Goal: Task Accomplishment & Management: Manage account settings

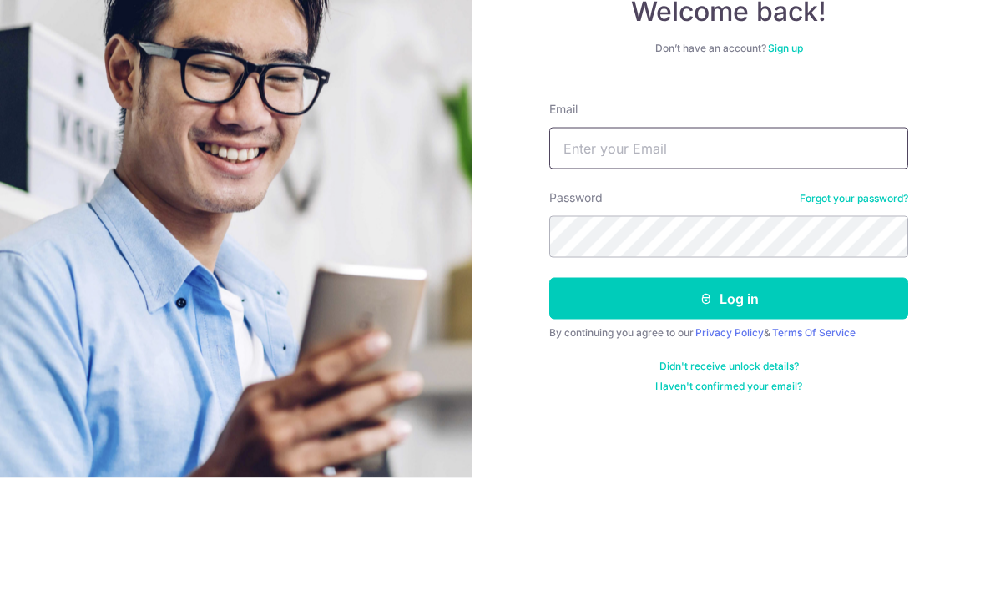
type input "[EMAIL_ADDRESS][DOMAIN_NAME]"
click at [729, 395] on button "Log in" at bounding box center [728, 416] width 359 height 42
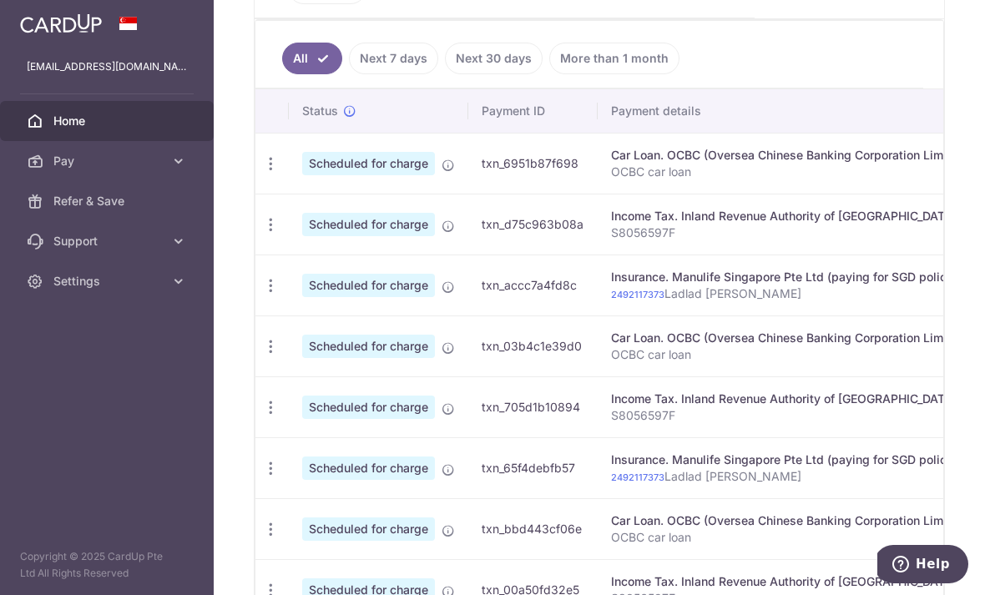
click at [256, 179] on div "Update payment Cancel payment Upload doc" at bounding box center [271, 164] width 31 height 31
click at [262, 173] on icon "button" at bounding box center [271, 164] width 18 height 18
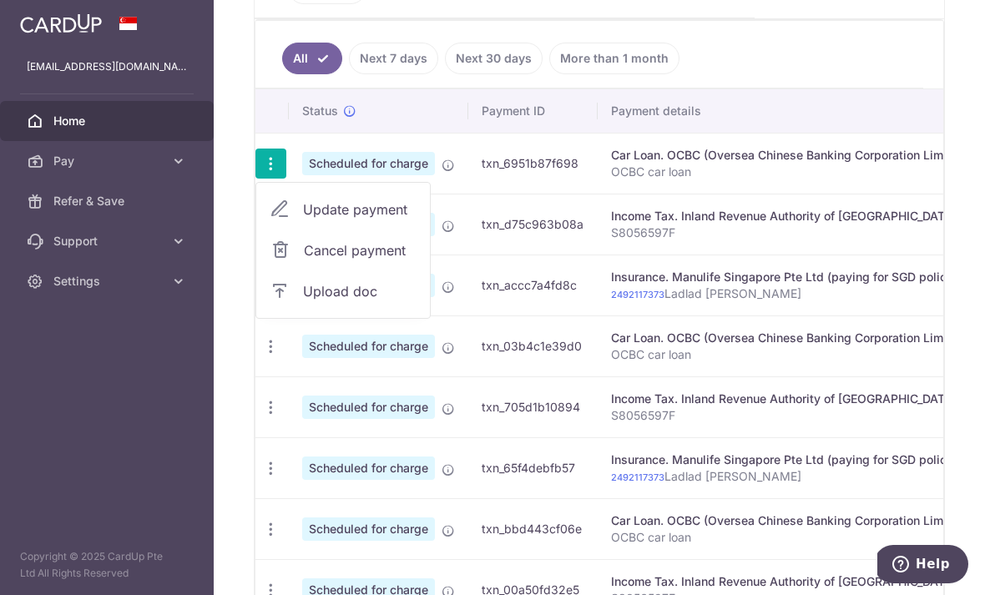
click at [303, 220] on span "Update payment" at bounding box center [360, 210] width 114 height 20
radio input "true"
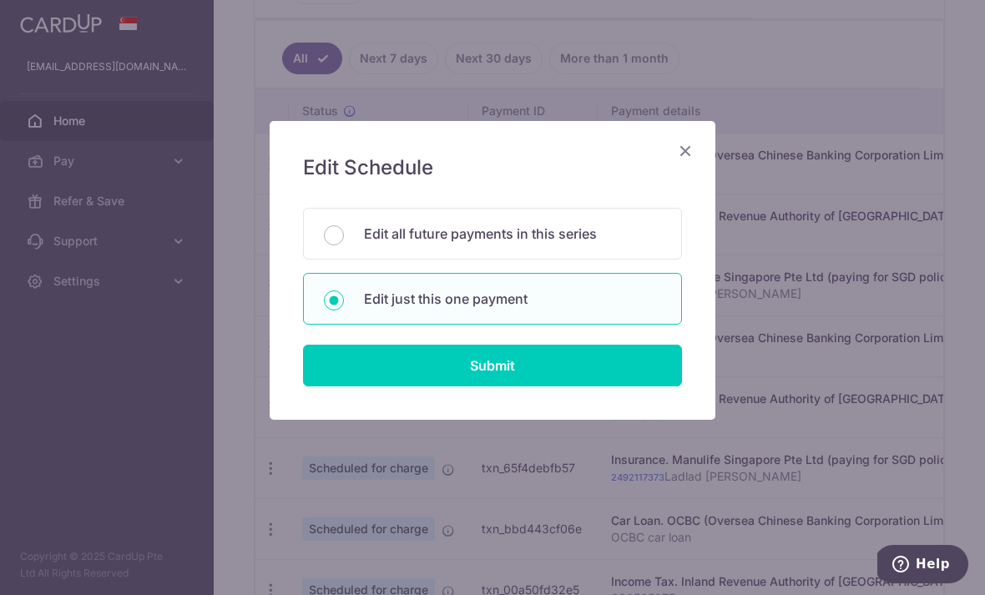
click at [341, 240] on input "Edit all future payments in this series" at bounding box center [334, 235] width 20 height 20
radio input "true"
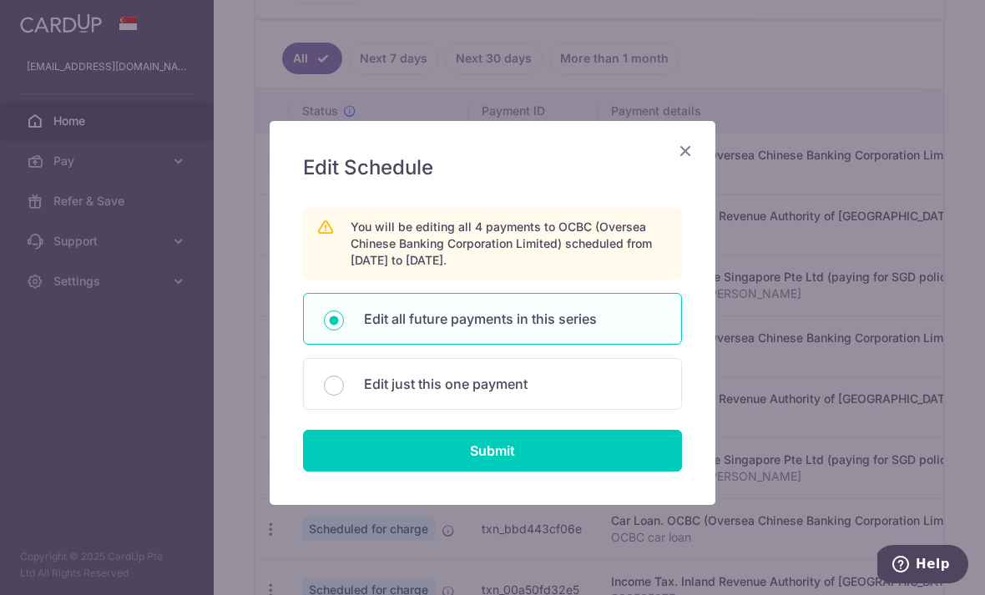
click at [353, 450] on input "Submit" at bounding box center [492, 451] width 379 height 42
radio input "true"
type input "1,555.44"
type input "OCBC car loan"
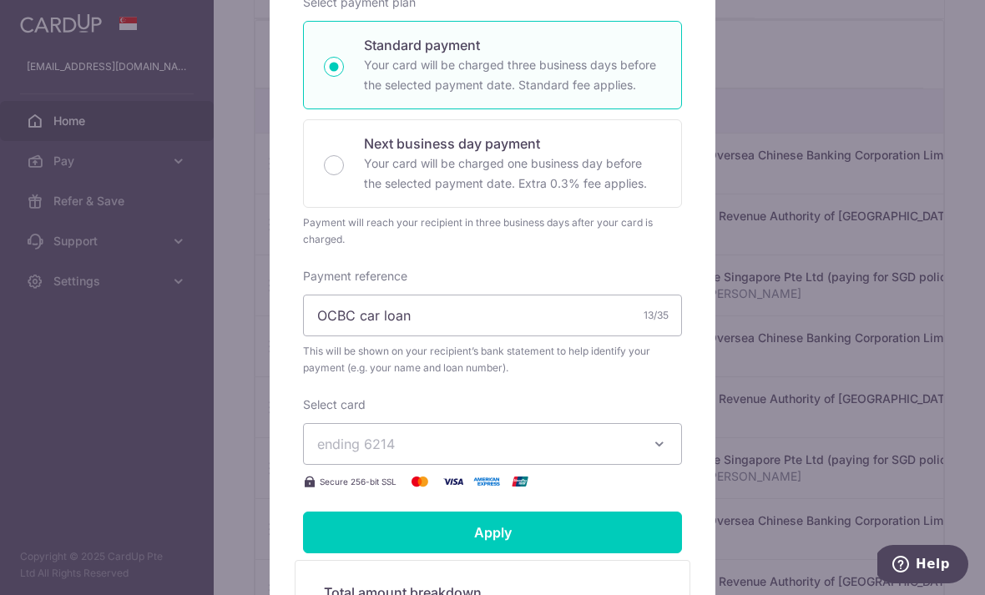
scroll to position [397, 0]
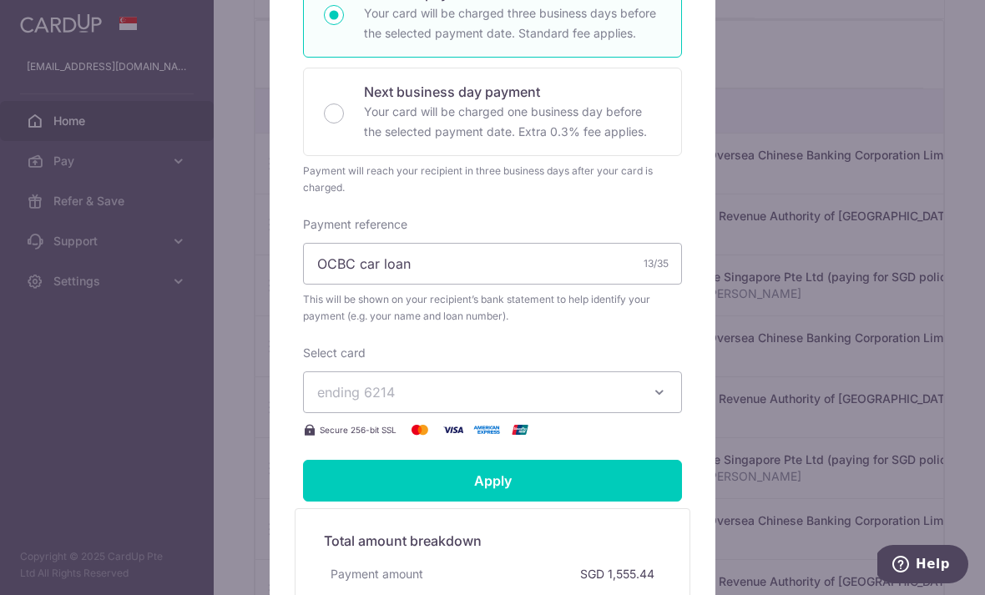
click at [342, 396] on span "ending 6214" at bounding box center [356, 392] width 78 height 17
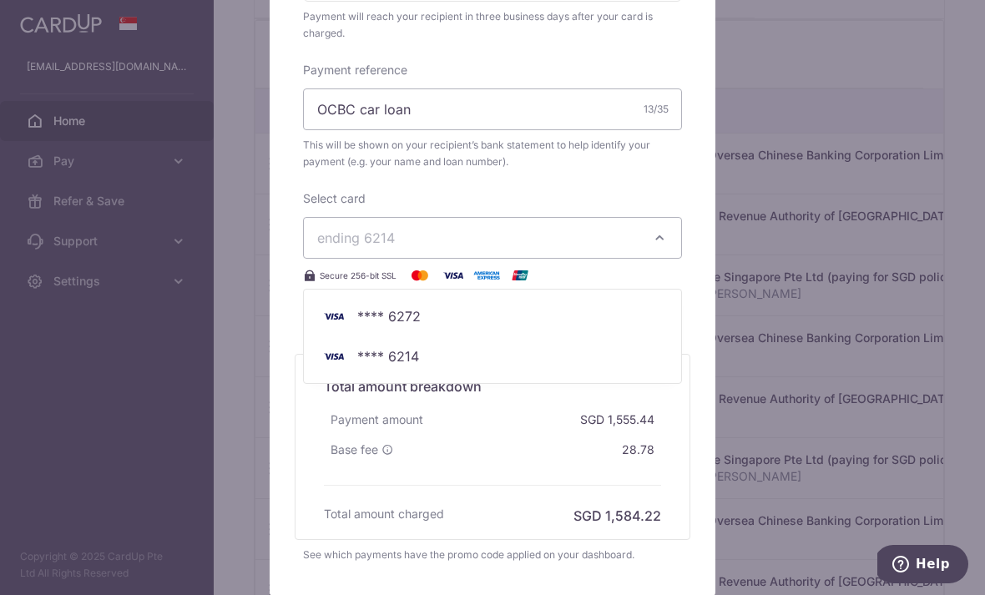
scroll to position [572, 0]
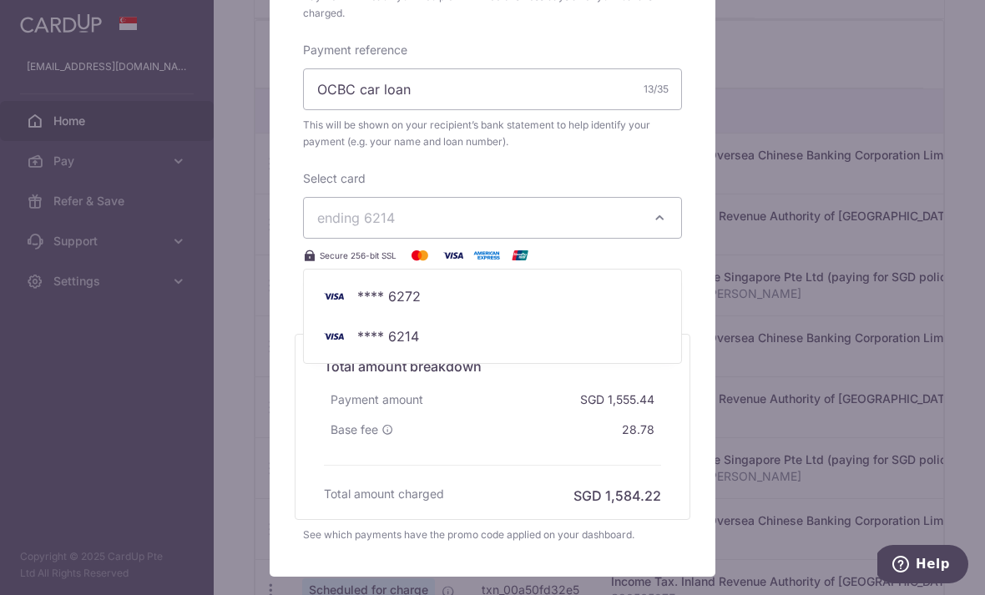
click at [353, 220] on div at bounding box center [493, 63] width 448 height 1030
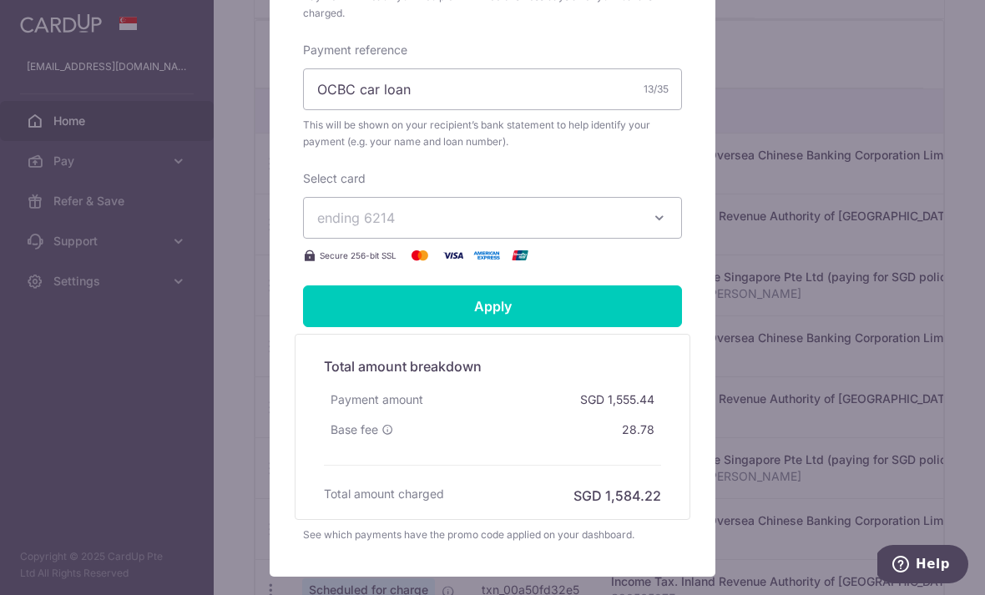
click at [346, 221] on span "ending 6214" at bounding box center [356, 218] width 78 height 17
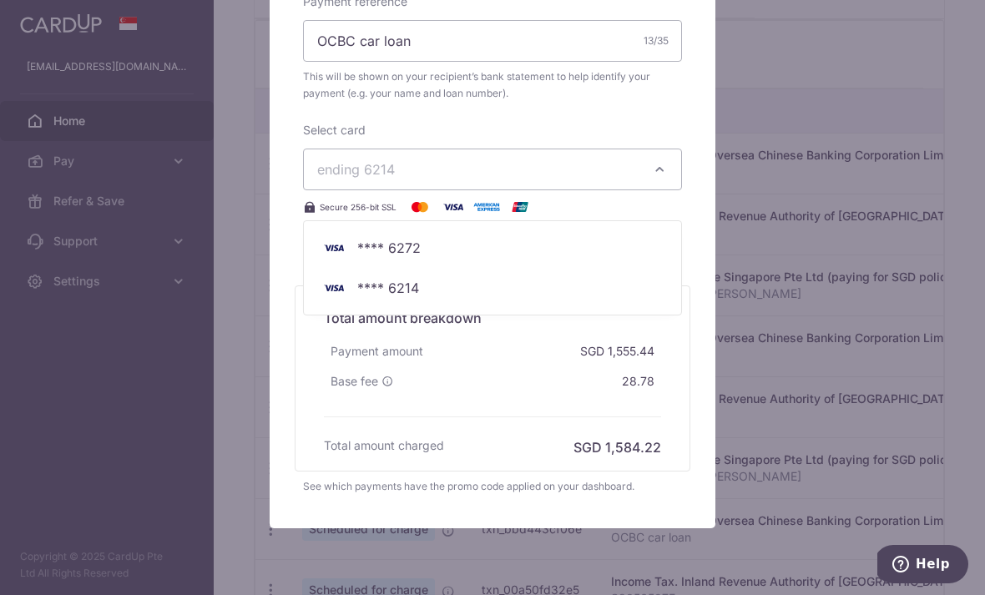
scroll to position [621, 0]
click at [350, 193] on div at bounding box center [493, 14] width 448 height 1030
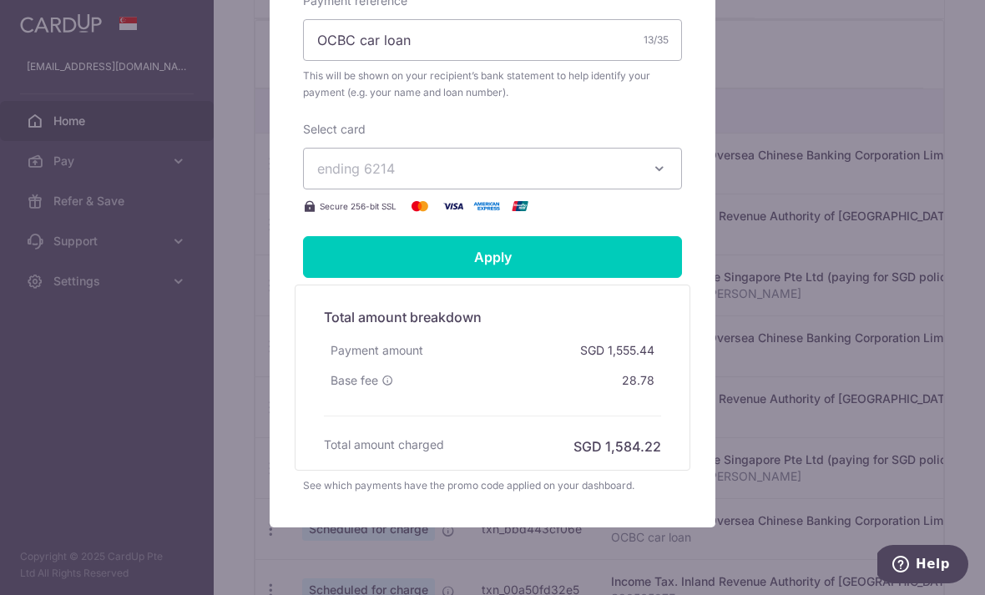
click at [449, 205] on img at bounding box center [453, 206] width 33 height 20
click at [336, 162] on span "ending 6214" at bounding box center [356, 168] width 78 height 17
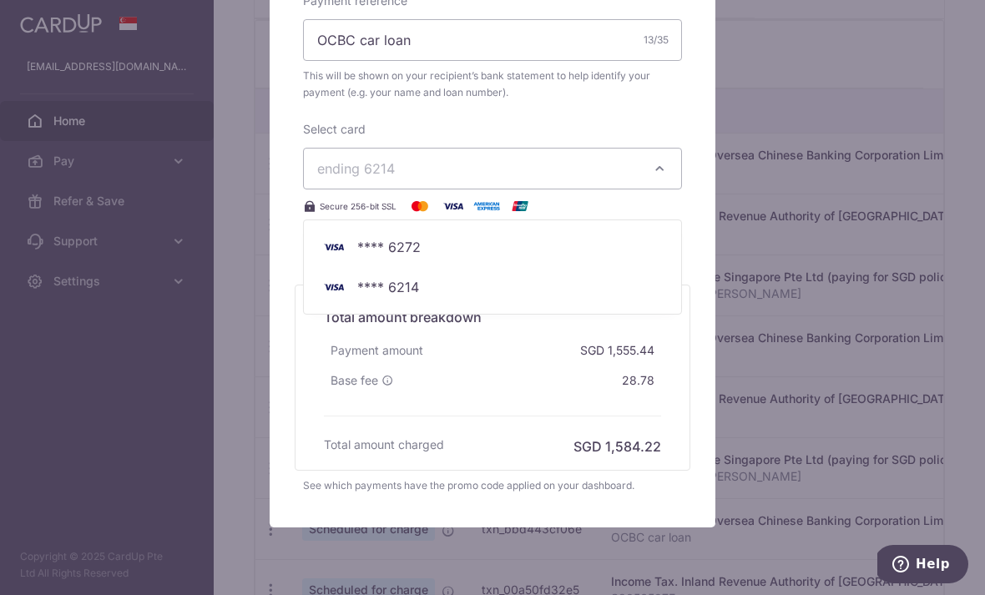
click at [323, 158] on div at bounding box center [493, 14] width 448 height 1030
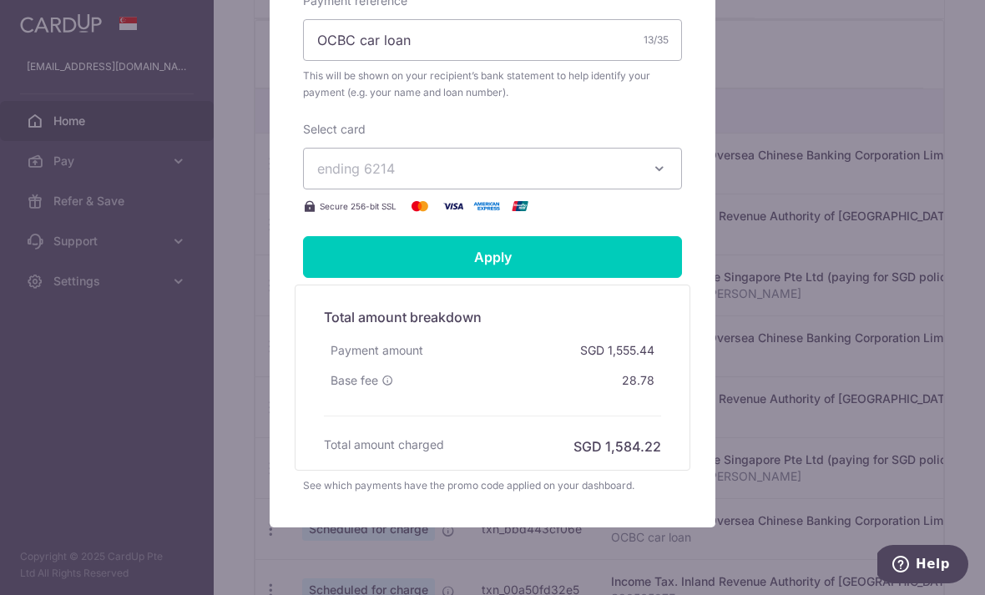
click at [337, 171] on span "ending 6214" at bounding box center [356, 168] width 78 height 17
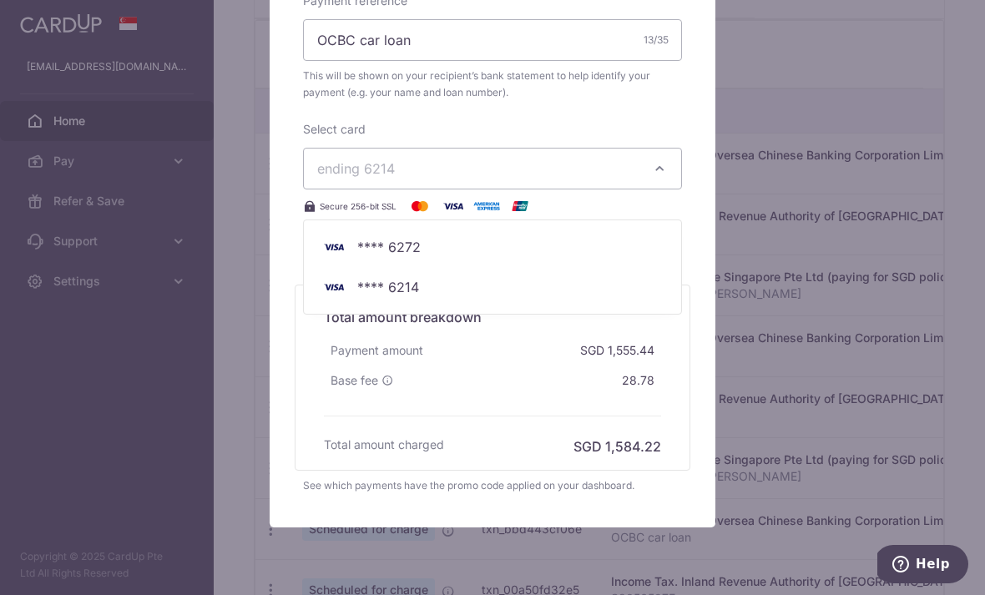
click at [341, 165] on div at bounding box center [493, 14] width 448 height 1030
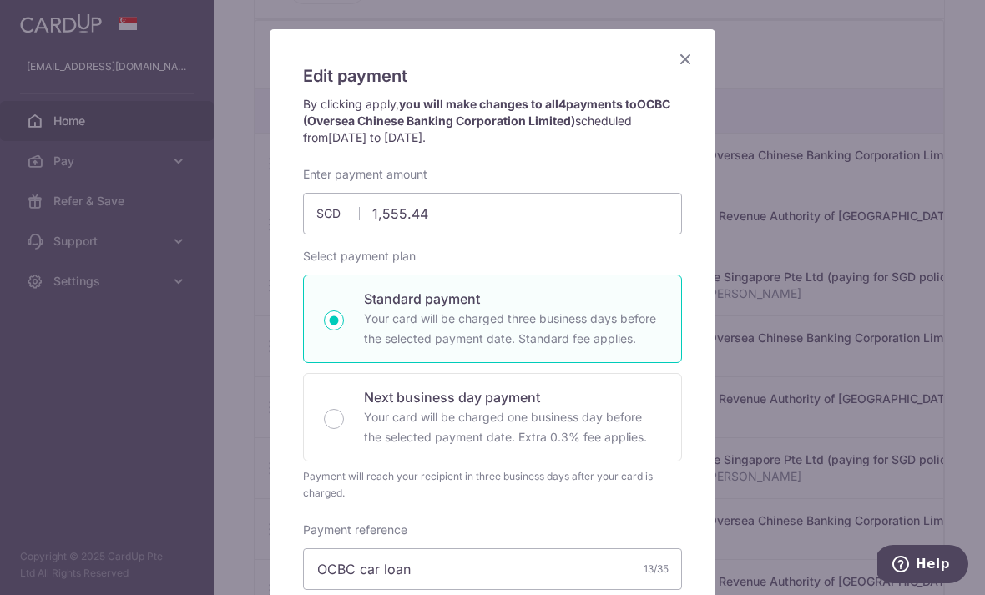
scroll to position [104, 0]
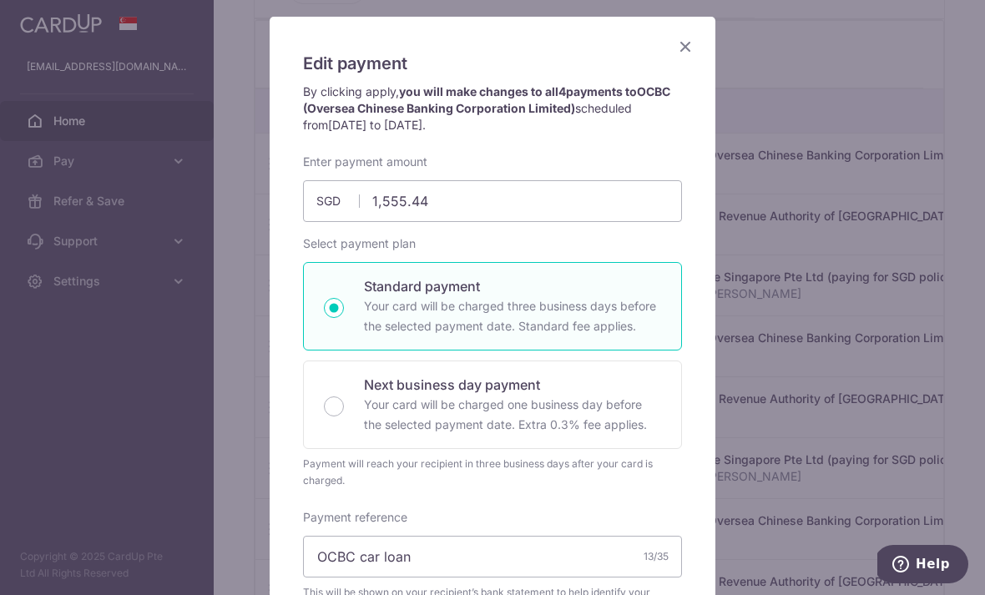
click at [669, 38] on div "Edit payment By clicking apply, you will make changes to all 4 payments to OCBC…" at bounding box center [493, 531] width 446 height 1028
click at [679, 40] on icon "Close" at bounding box center [686, 46] width 20 height 21
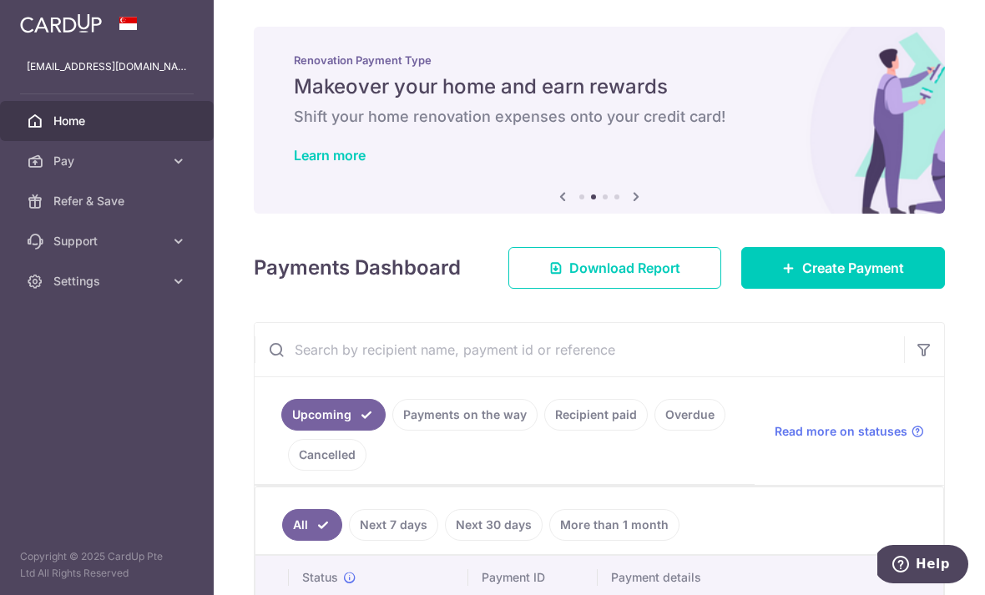
scroll to position [0, 0]
click at [0, 0] on icon "button" at bounding box center [0, 0] width 0 height 0
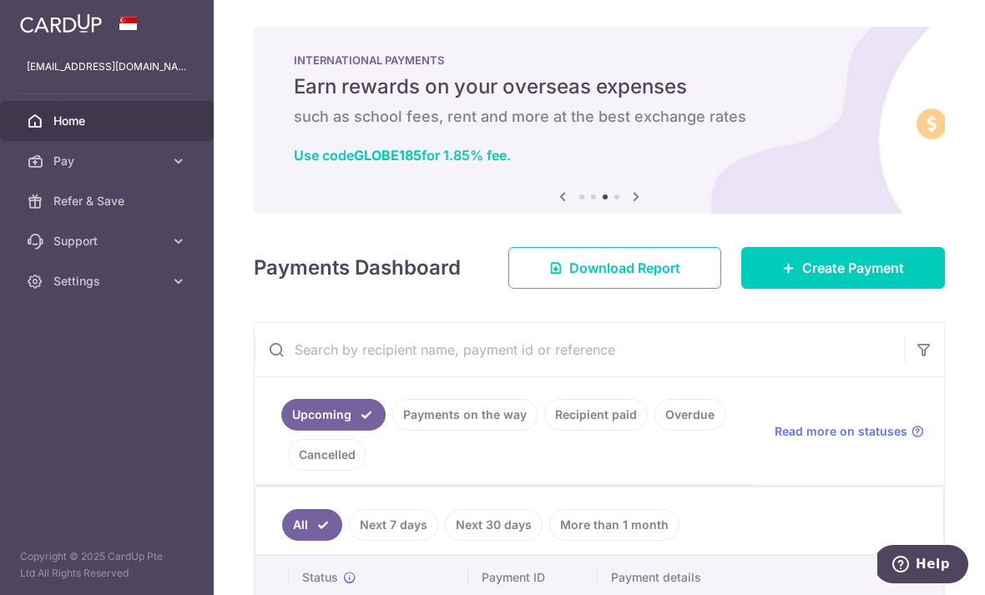
click at [68, 170] on link "Pay" at bounding box center [107, 161] width 214 height 40
click at [78, 205] on span "Payments" at bounding box center [108, 201] width 110 height 17
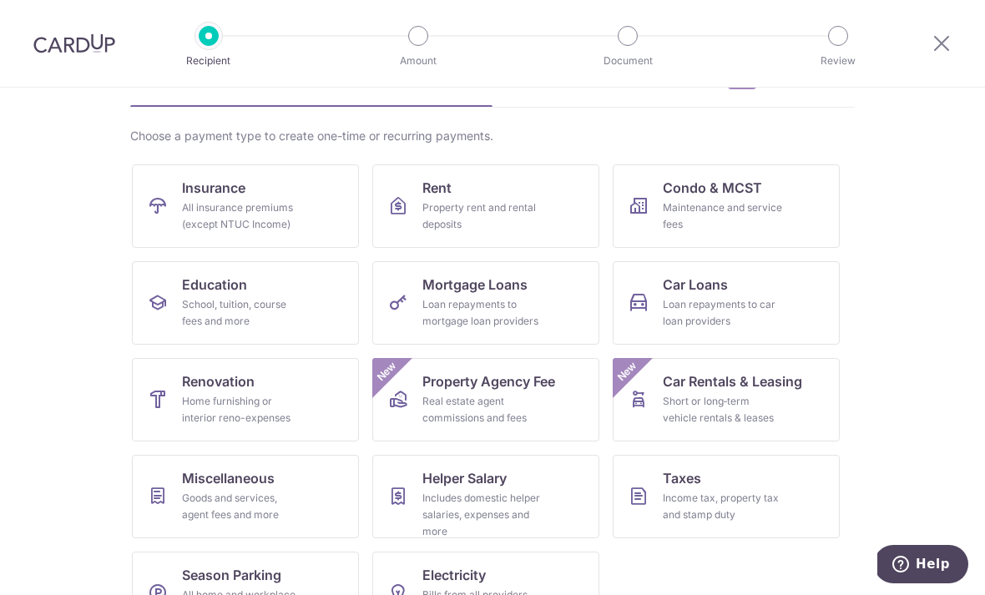
scroll to position [98, 0]
click at [933, 40] on icon at bounding box center [942, 43] width 20 height 21
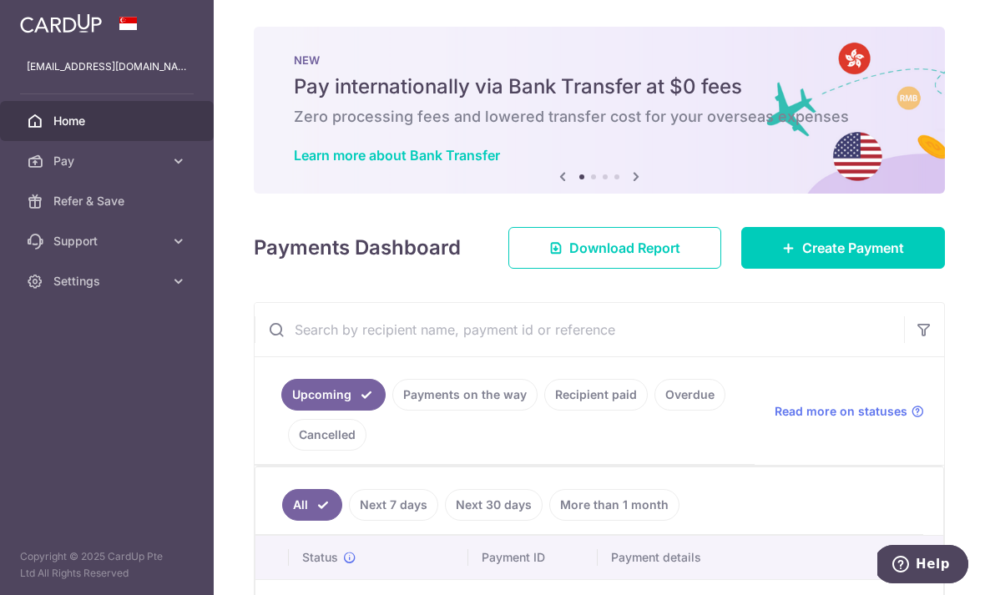
click at [0, 0] on icon "button" at bounding box center [0, 0] width 0 height 0
click at [74, 294] on link "Settings" at bounding box center [107, 281] width 214 height 40
click at [76, 328] on span "Account" at bounding box center [108, 321] width 110 height 17
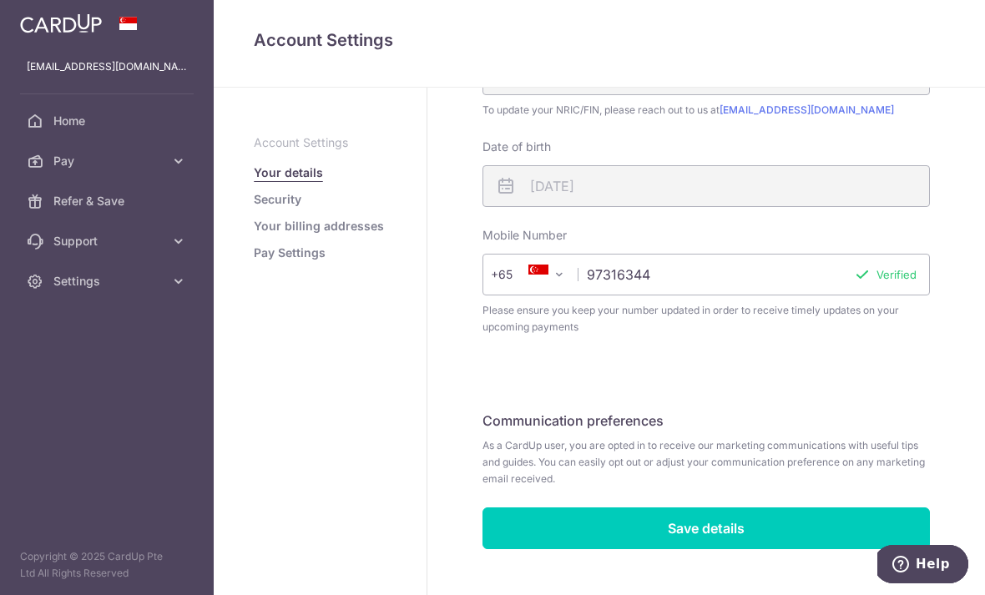
scroll to position [443, 0]
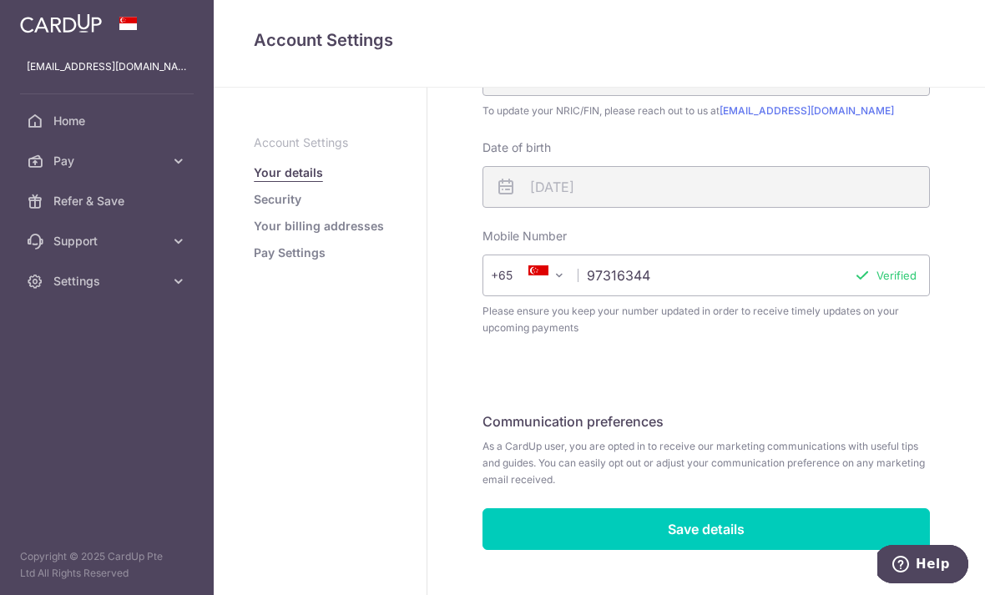
click at [254, 261] on link "Pay Settings" at bounding box center [290, 253] width 72 height 17
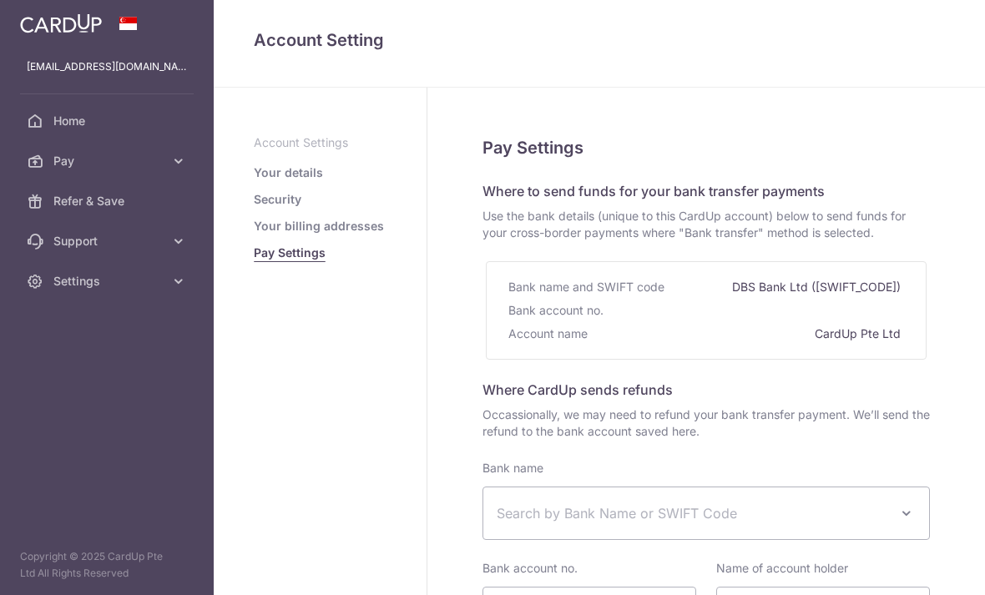
select select
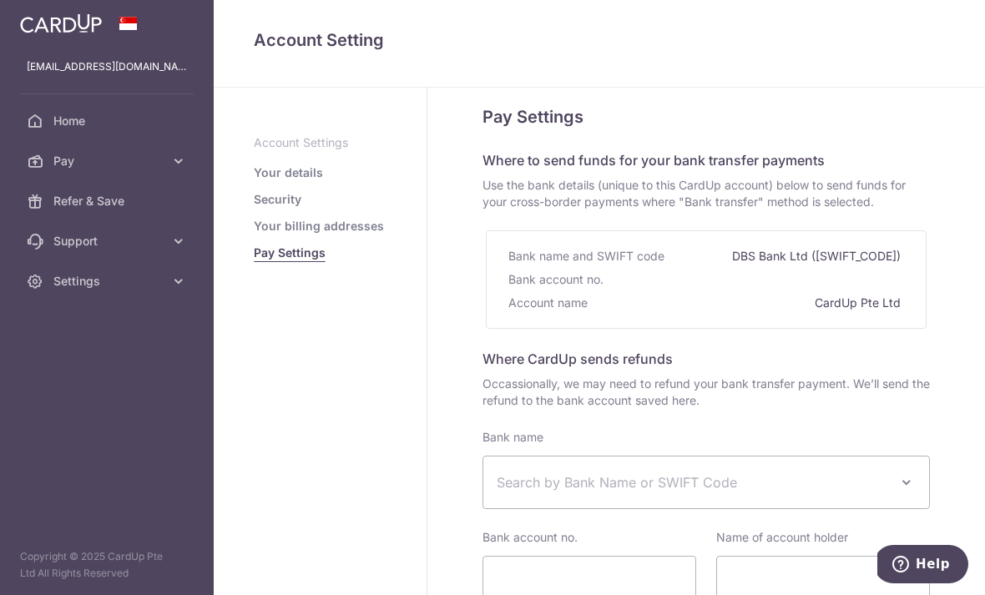
scroll to position [23, 0]
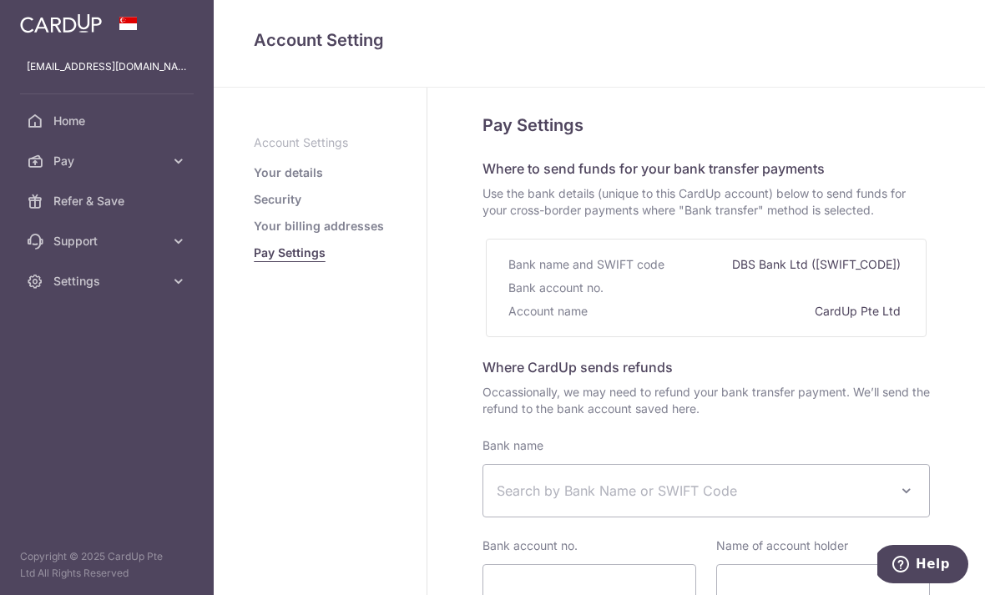
click at [254, 235] on link "Your billing addresses" at bounding box center [319, 226] width 130 height 17
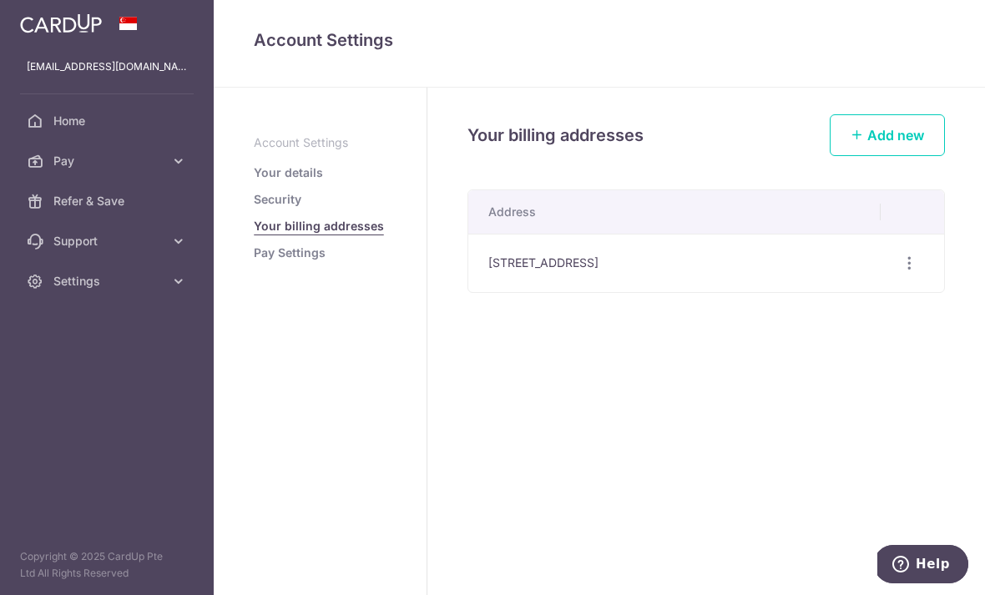
click at [254, 181] on link "Your details" at bounding box center [288, 172] width 69 height 17
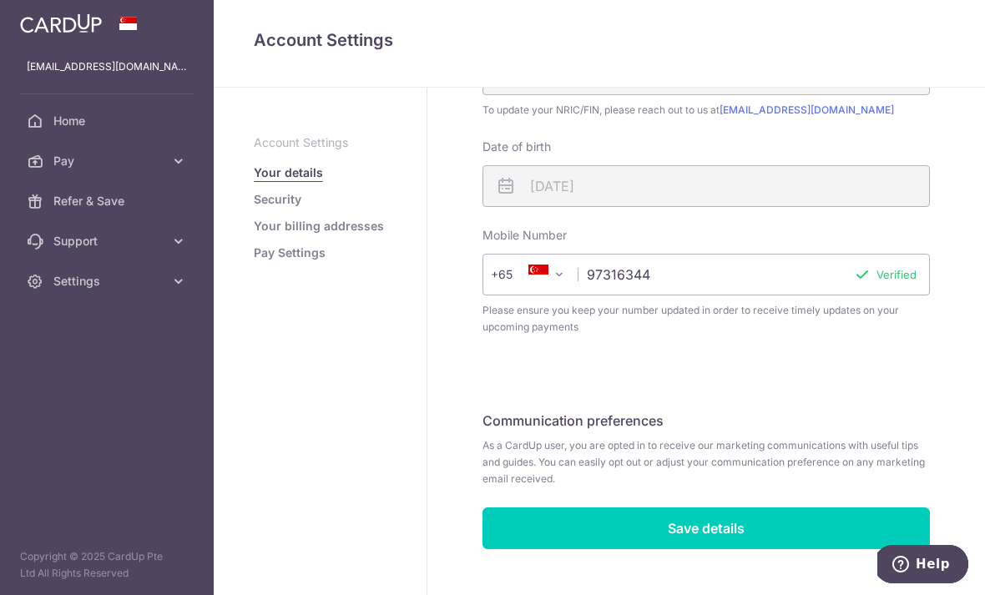
scroll to position [443, 0]
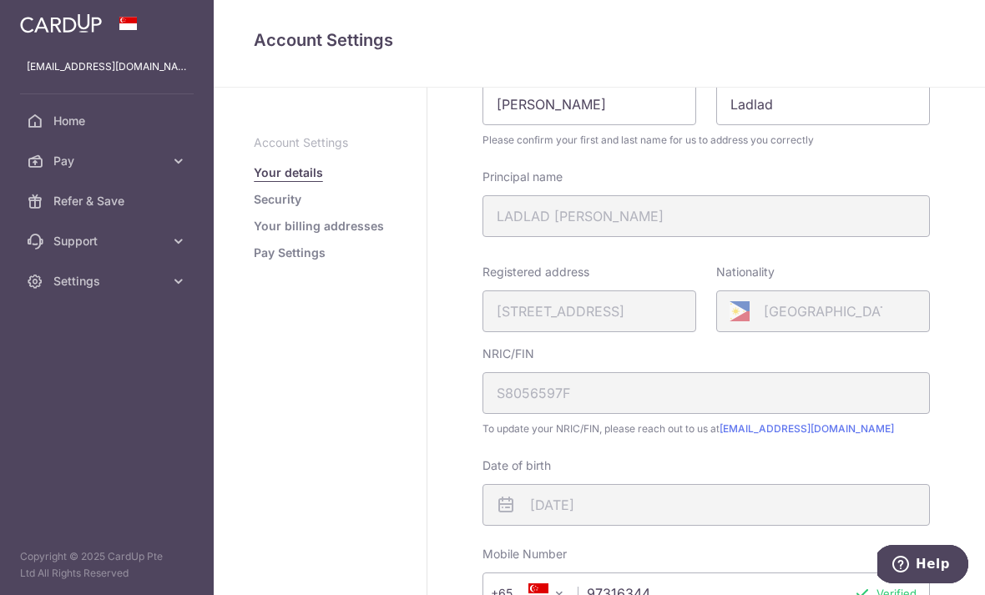
click at [0, 0] on icon "button" at bounding box center [0, 0] width 0 height 0
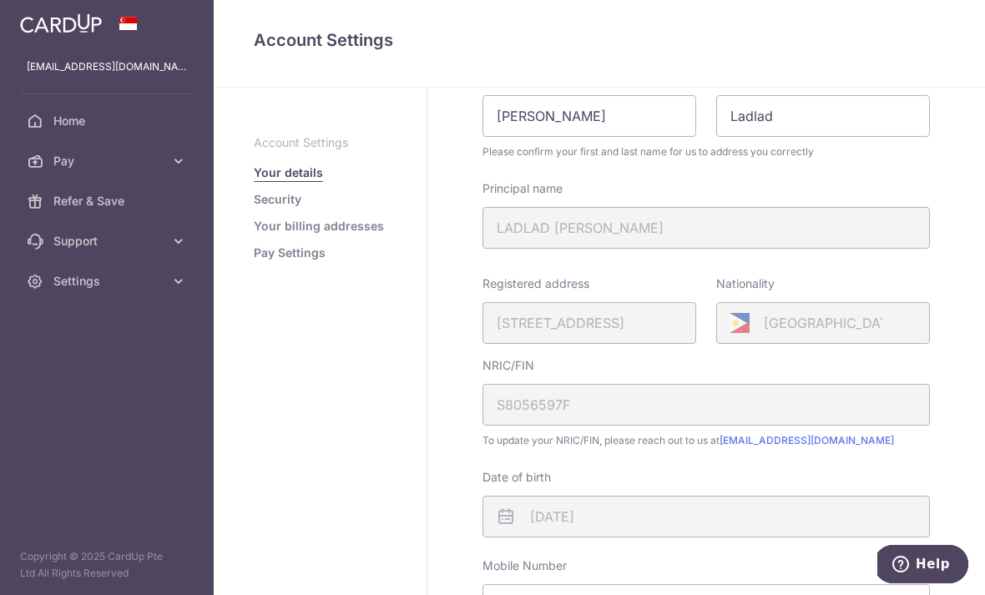
scroll to position [113, 0]
click at [68, 134] on link "Home" at bounding box center [107, 121] width 214 height 40
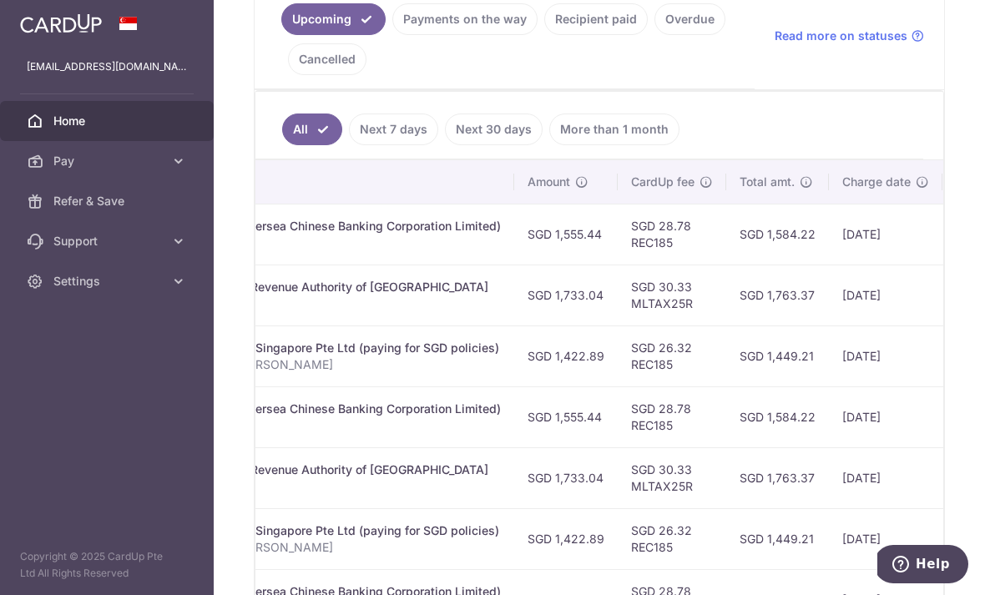
scroll to position [0, 468]
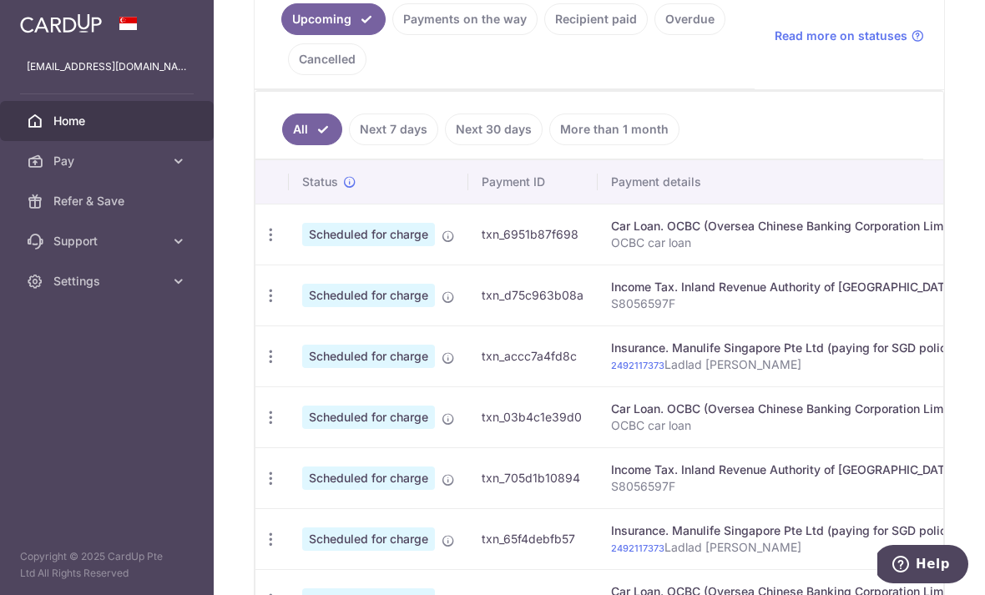
scroll to position [0, 0]
click at [262, 244] on icon "button" at bounding box center [271, 235] width 18 height 18
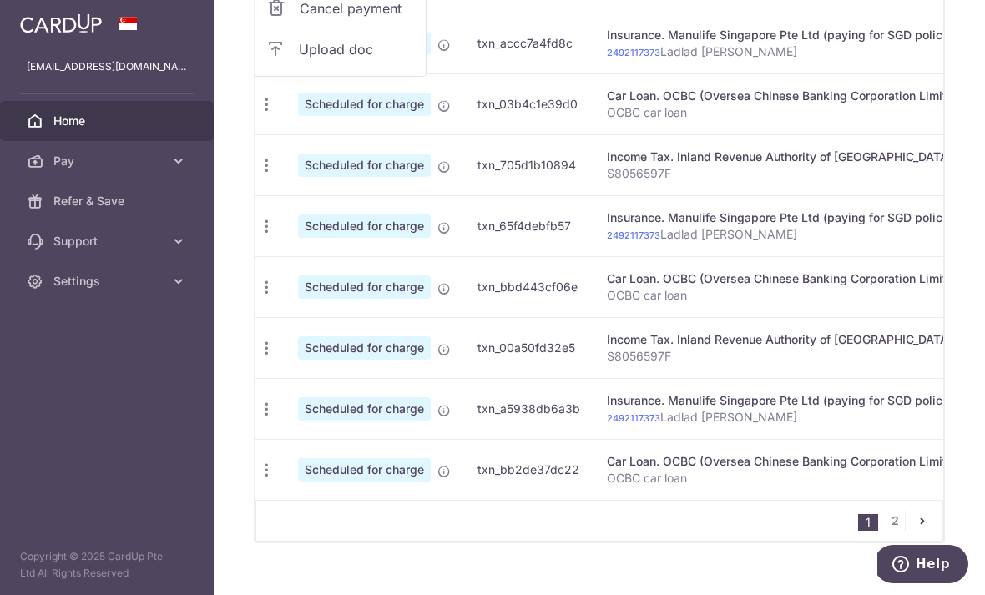
scroll to position [0, 13]
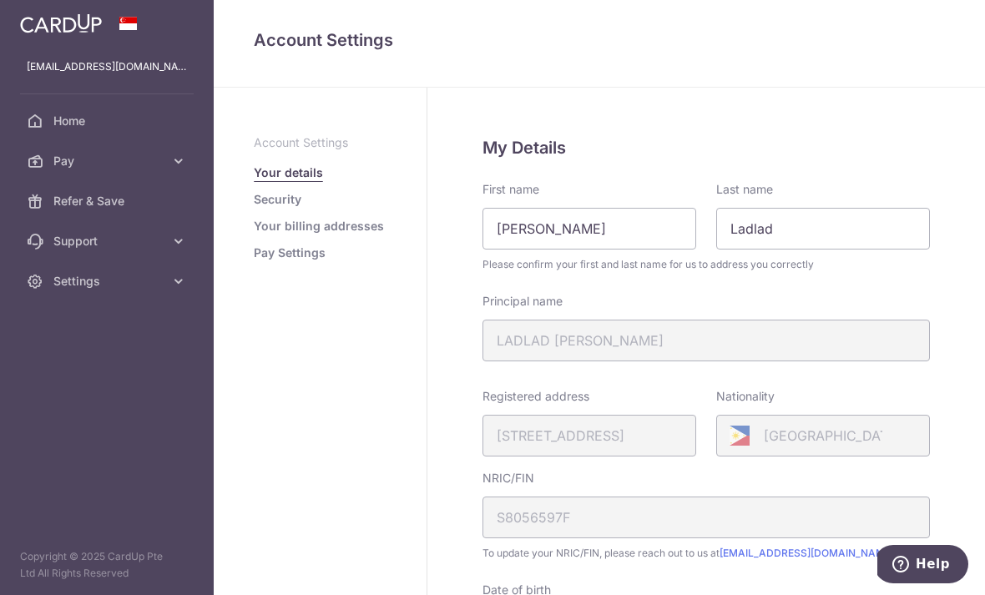
click at [0, 0] on icon "button" at bounding box center [0, 0] width 0 height 0
click at [70, 283] on span "Settings" at bounding box center [108, 281] width 110 height 17
click at [64, 335] on link "Account" at bounding box center [107, 321] width 214 height 40
click at [254, 261] on link "Pay Settings" at bounding box center [290, 253] width 72 height 17
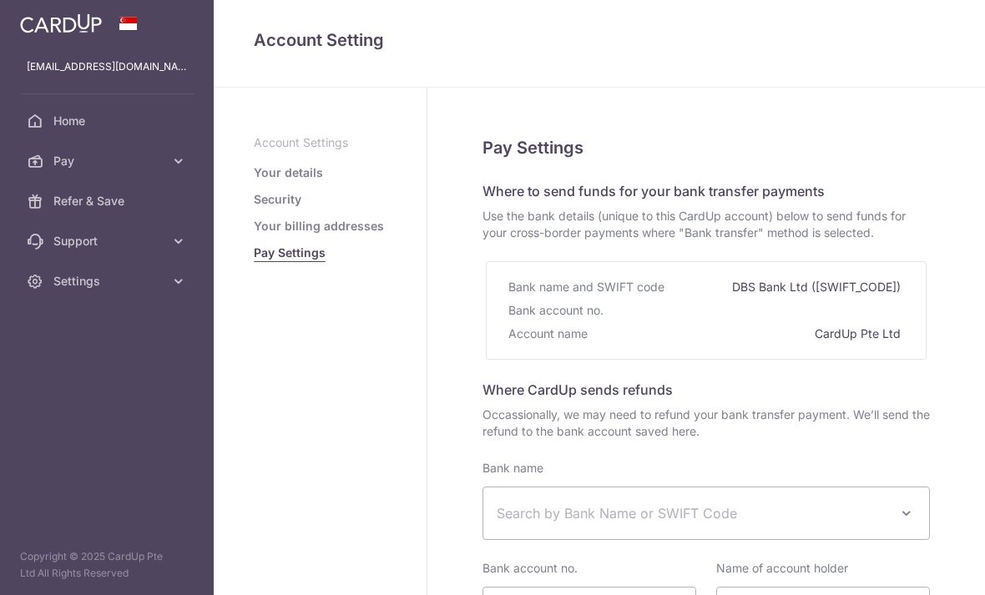
select select
click at [254, 181] on link "Your details" at bounding box center [288, 172] width 69 height 17
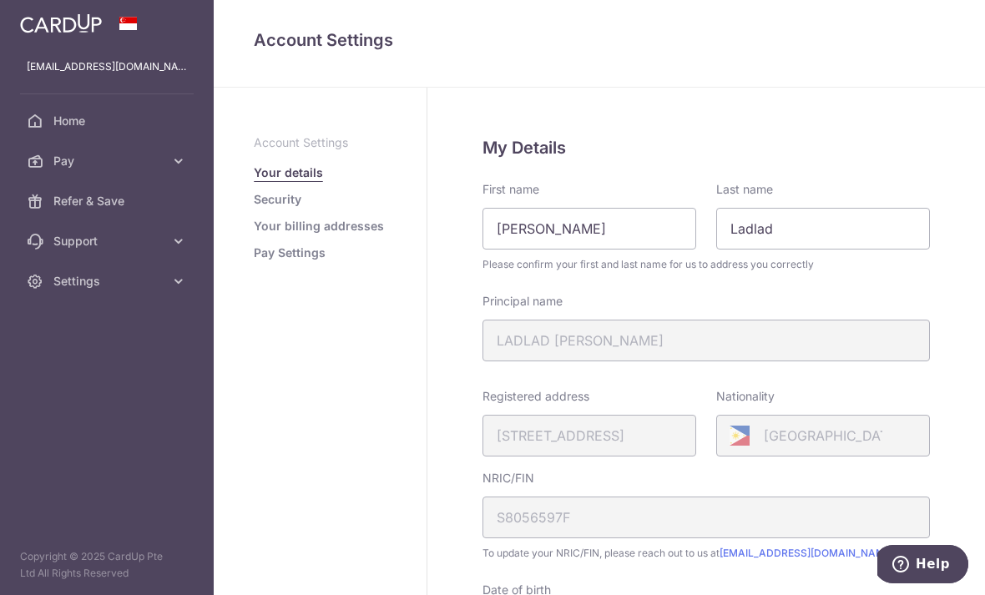
click at [254, 208] on link "Security" at bounding box center [278, 199] width 48 height 17
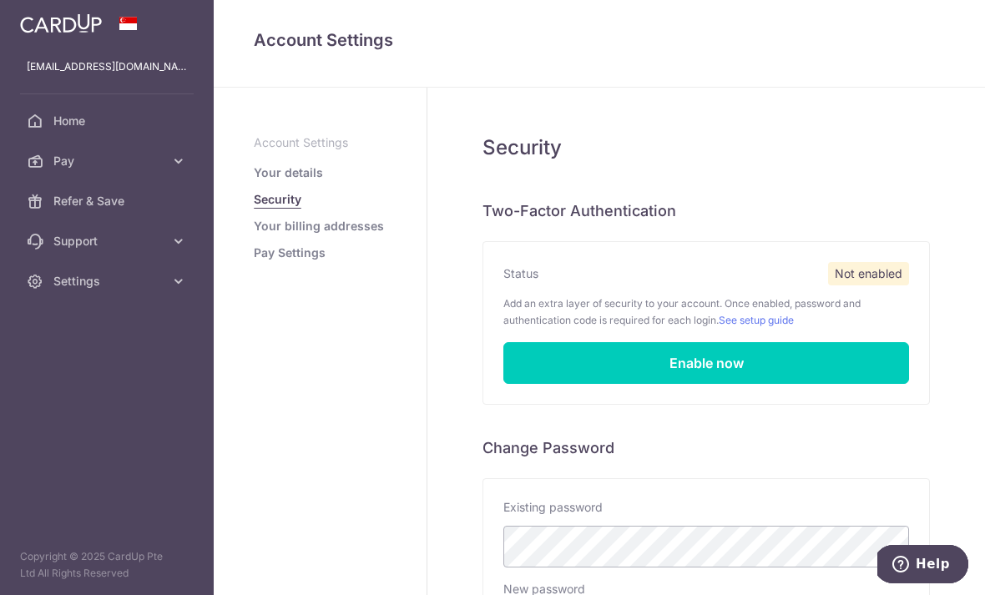
click at [254, 181] on link "Your details" at bounding box center [288, 172] width 69 height 17
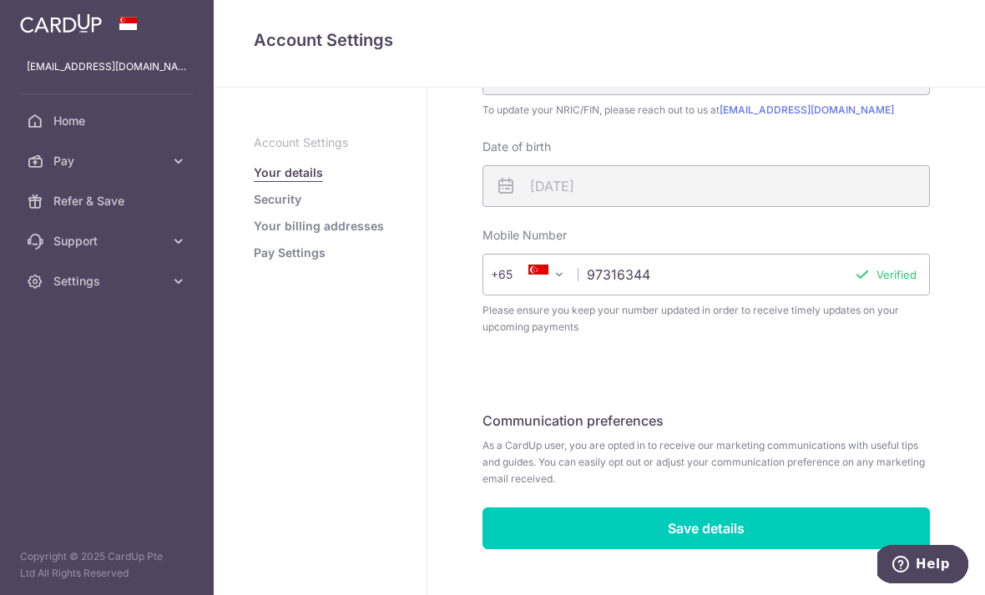
scroll to position [443, 0]
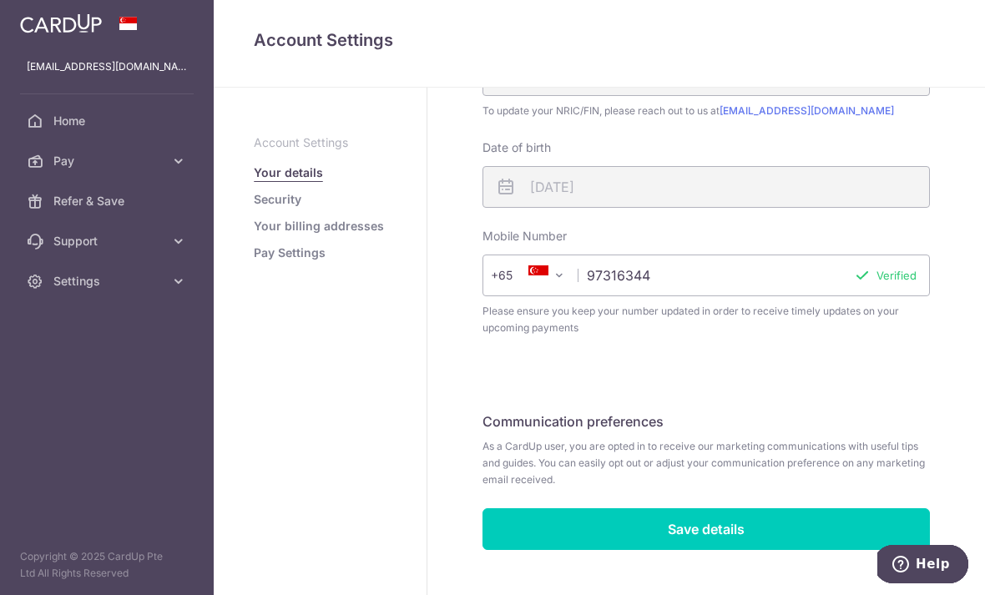
click at [254, 208] on link "Security" at bounding box center [278, 199] width 48 height 17
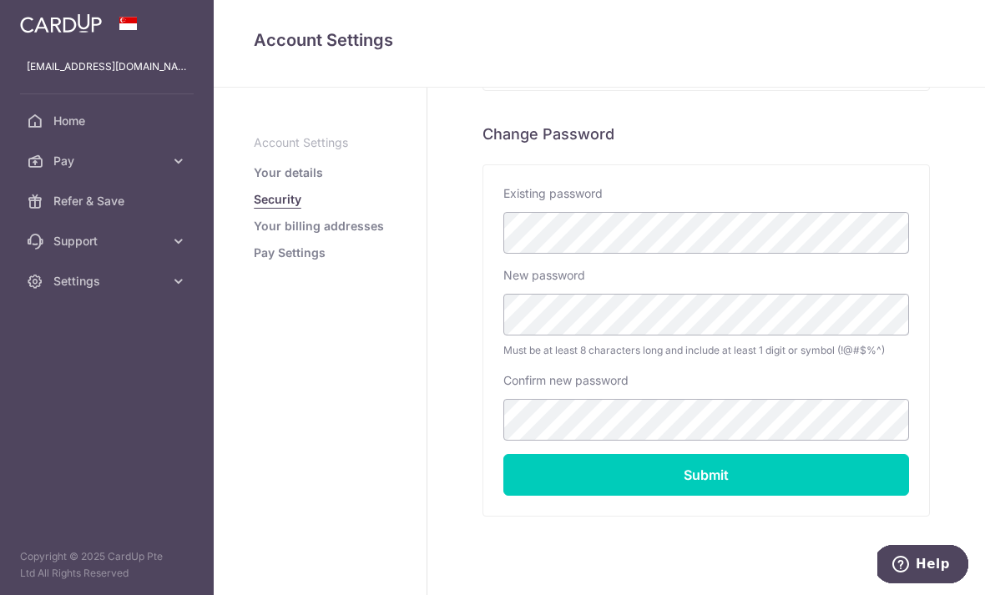
scroll to position [314, 0]
click at [254, 235] on link "Your billing addresses" at bounding box center [319, 226] width 130 height 17
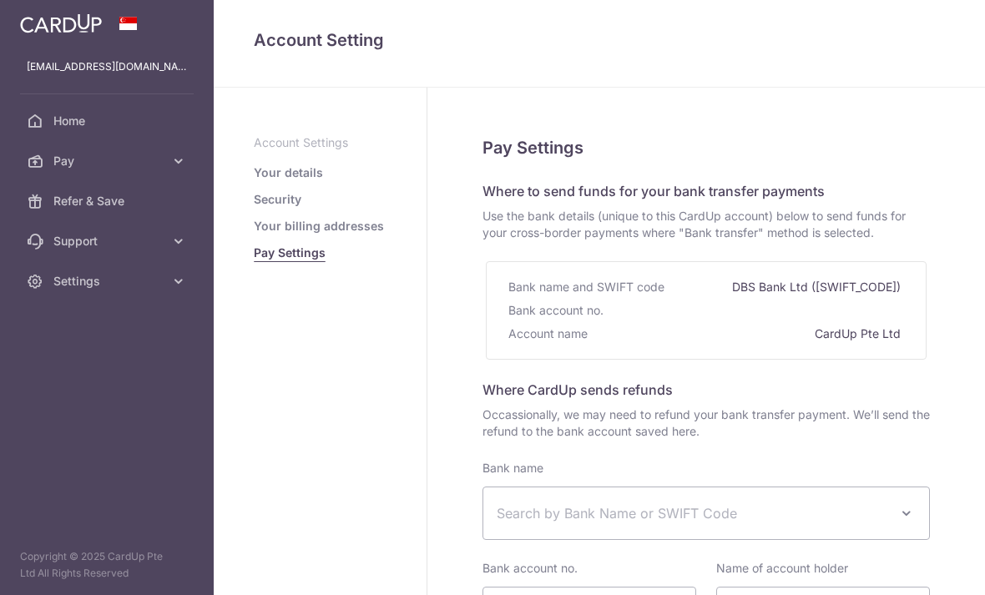
select select
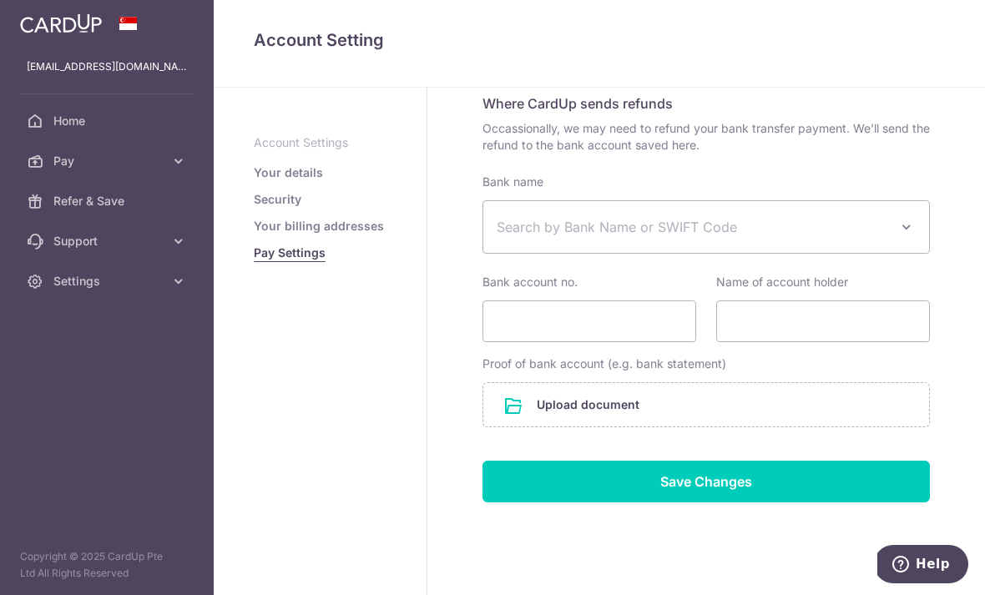
scroll to position [286, 0]
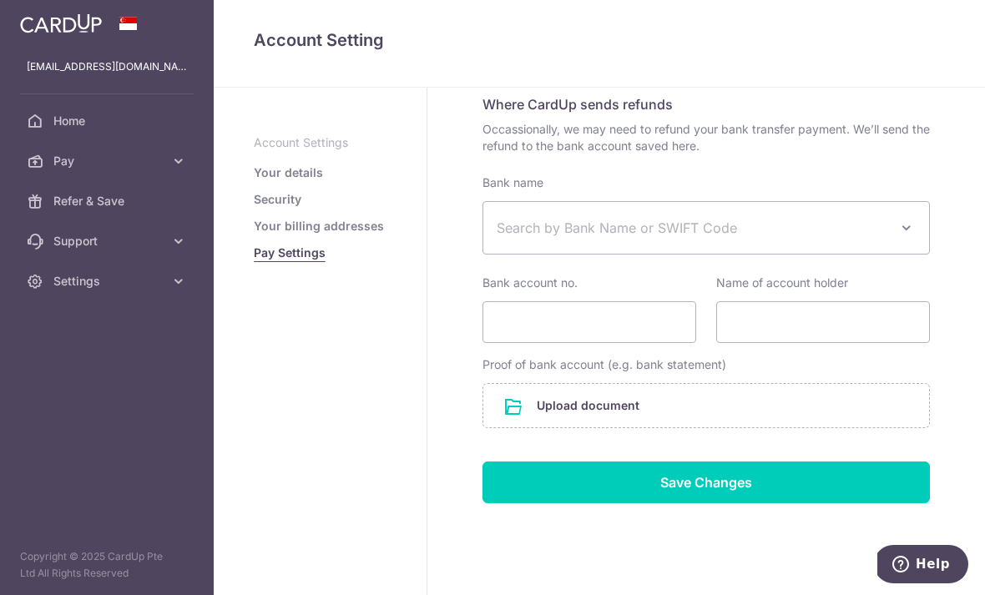
click at [0, 0] on icon "button" at bounding box center [0, 0] width 0 height 0
click at [68, 122] on span "Home" at bounding box center [108, 121] width 110 height 17
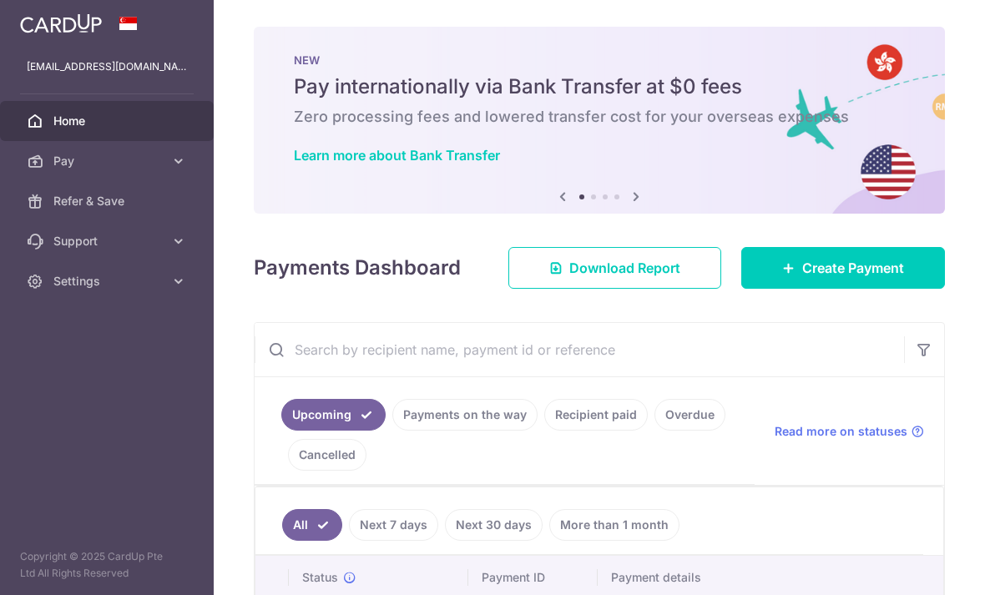
click at [0, 0] on icon "button" at bounding box center [0, 0] width 0 height 0
click at [164, 166] on link "Pay" at bounding box center [107, 161] width 214 height 40
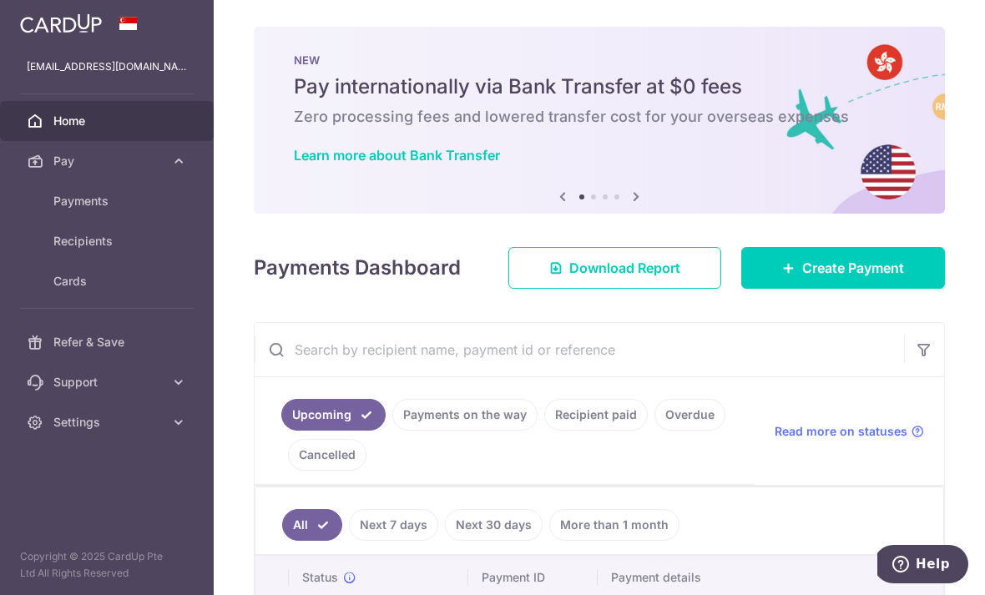
click at [87, 293] on link "Cards" at bounding box center [107, 281] width 214 height 40
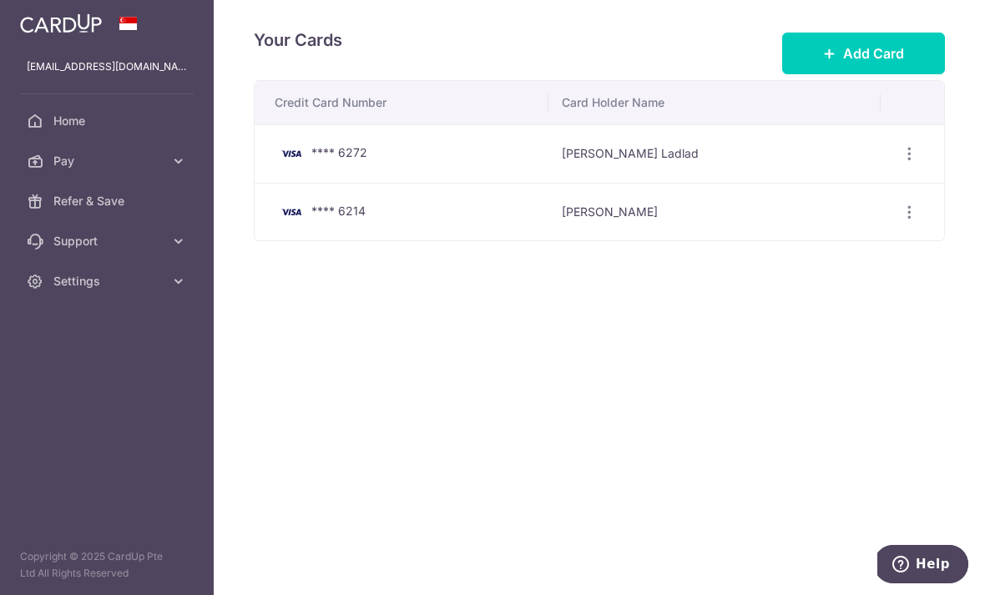
click at [914, 163] on icon "button" at bounding box center [910, 154] width 18 height 18
click at [832, 210] on span "View/Edit" at bounding box center [854, 200] width 114 height 20
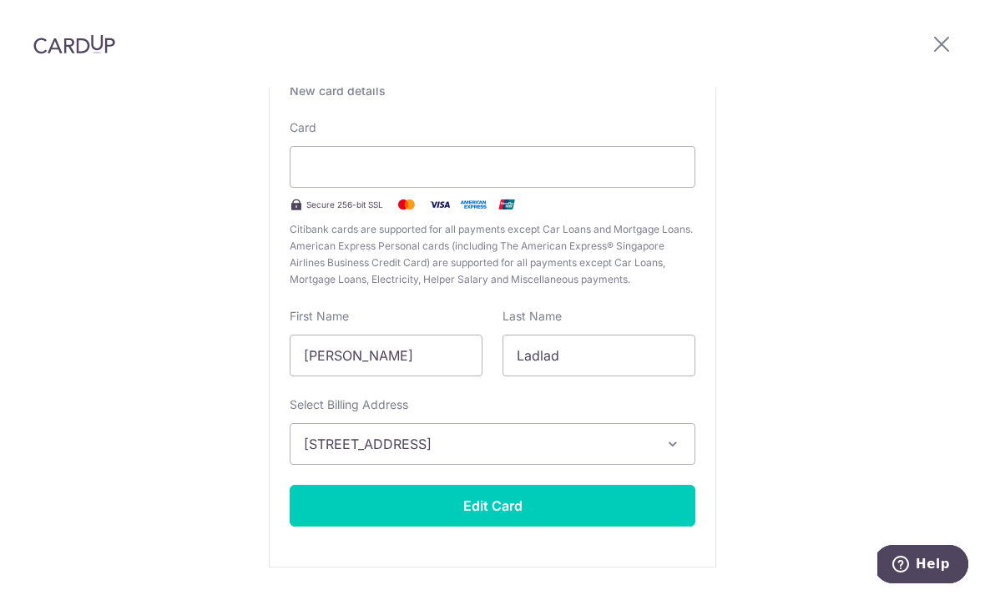
scroll to position [145, 0]
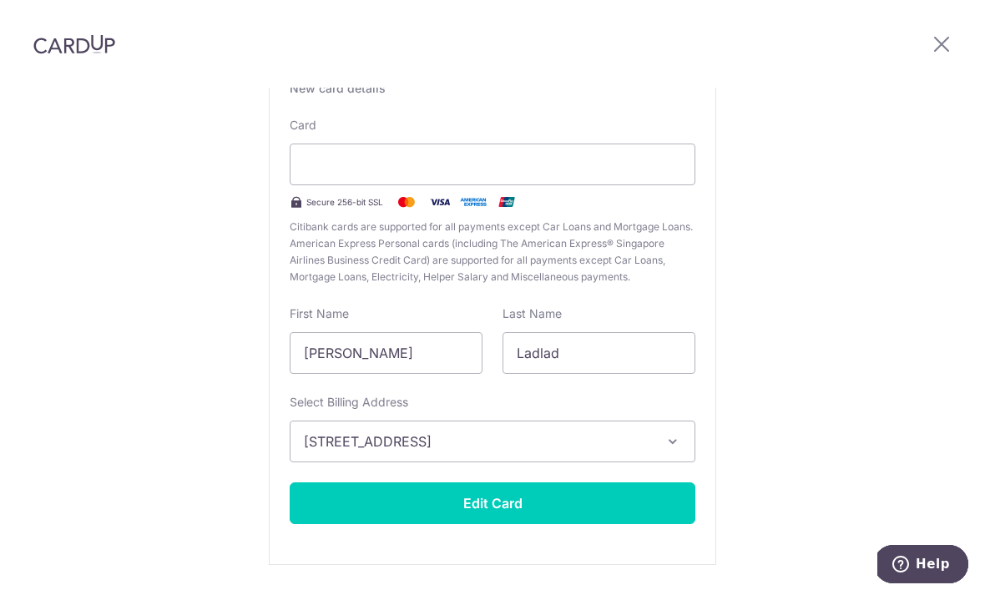
click at [382, 483] on button "Edit Card" at bounding box center [493, 504] width 406 height 42
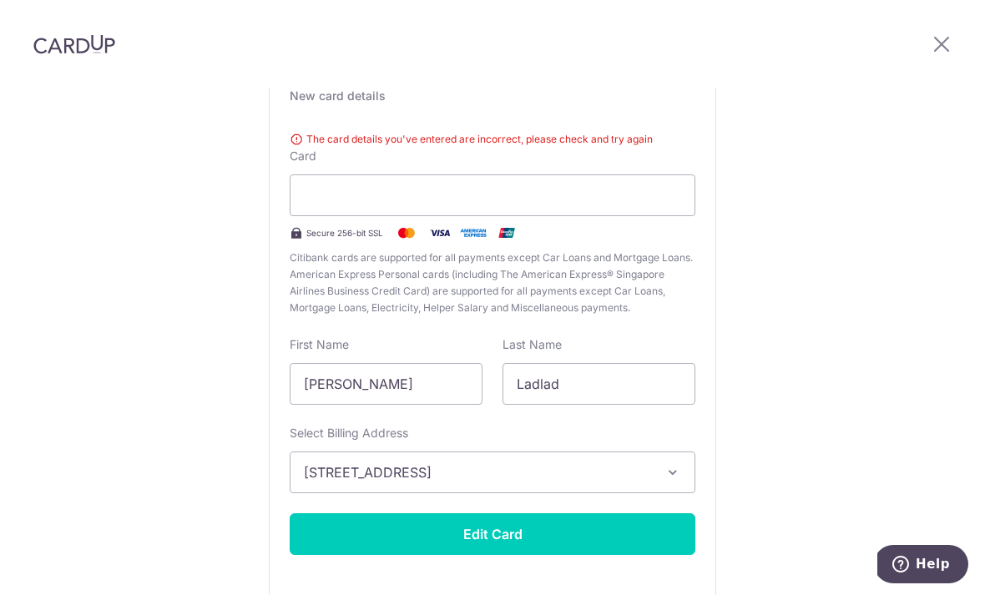
scroll to position [135, 0]
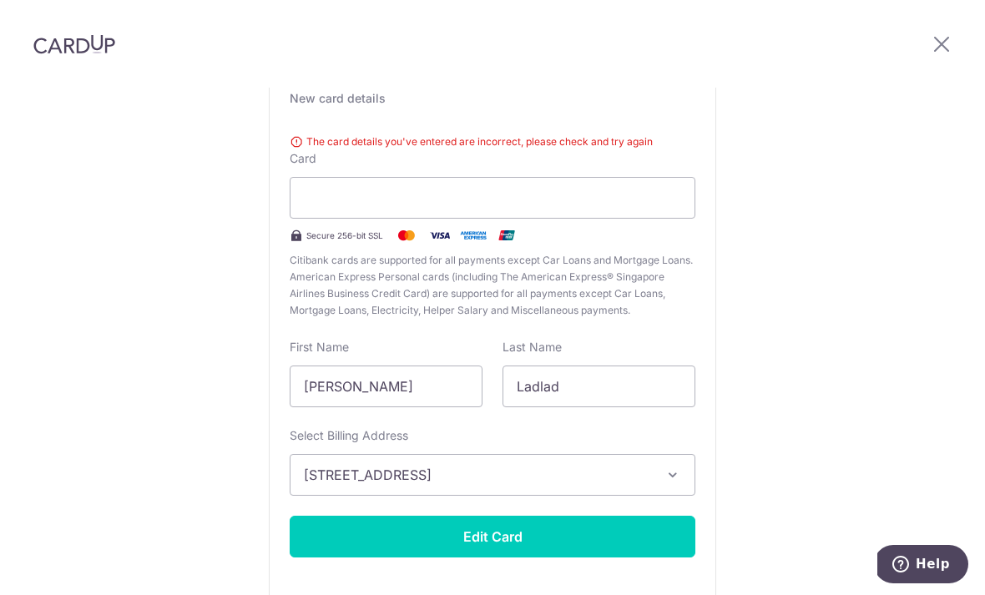
click at [356, 177] on div at bounding box center [493, 198] width 406 height 42
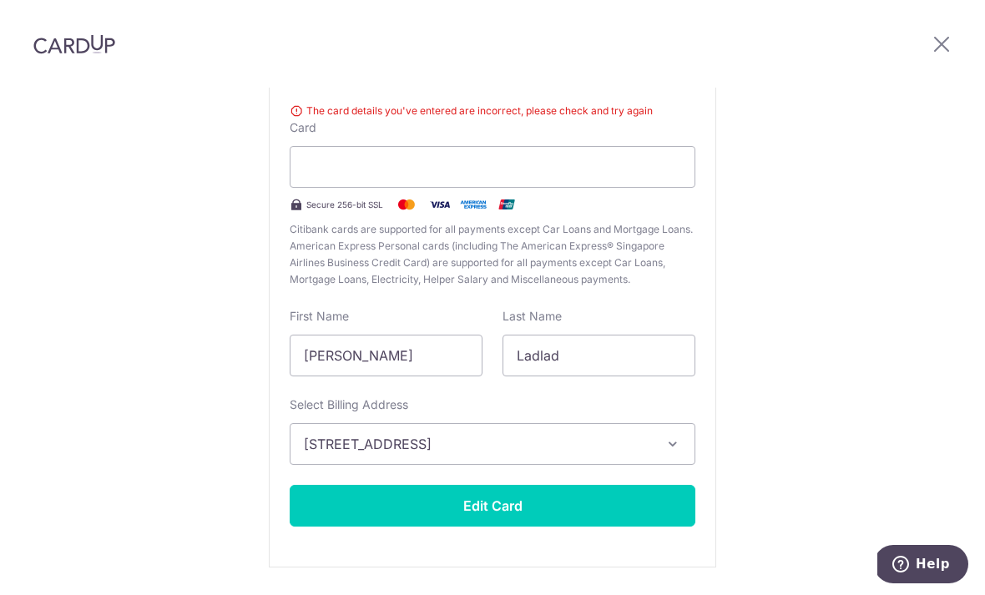
scroll to position [164, 0]
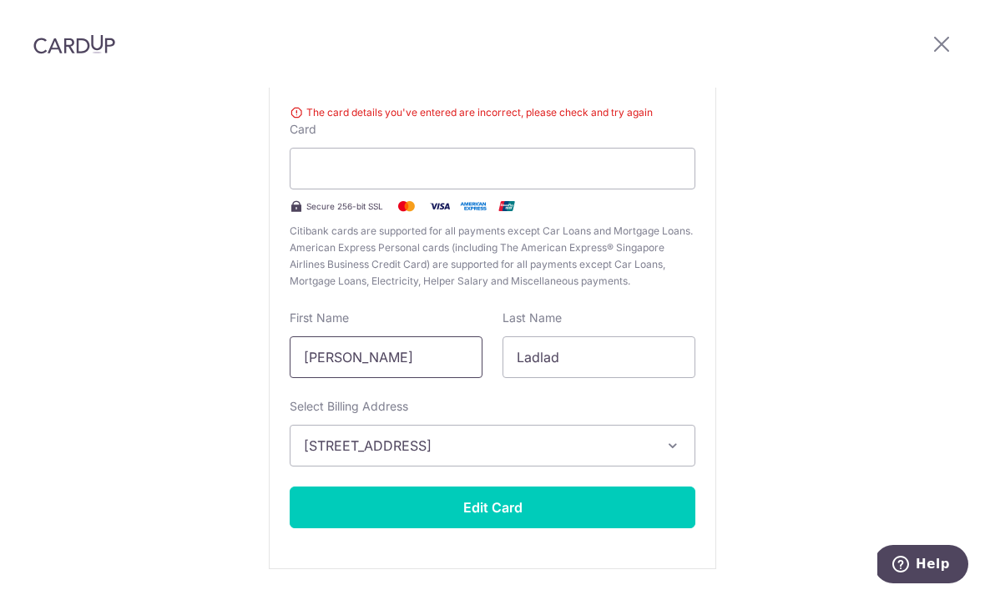
click at [422, 337] on input "[PERSON_NAME]" at bounding box center [386, 358] width 193 height 42
type input "[PERSON_NAME]"
click at [342, 487] on button "Edit Card" at bounding box center [493, 508] width 406 height 42
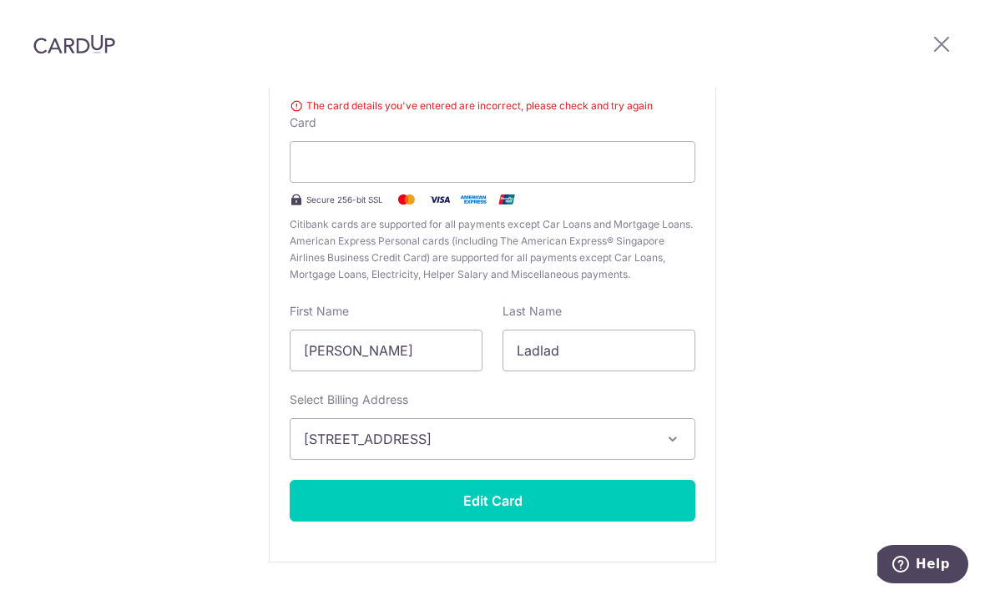
scroll to position [170, 0]
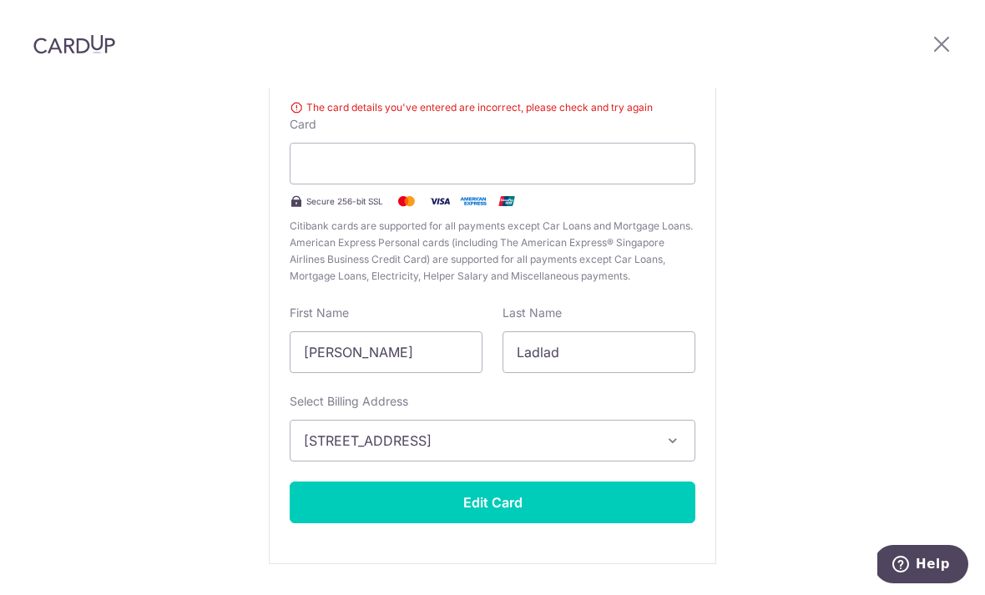
click at [598, 143] on div at bounding box center [493, 164] width 406 height 42
click at [387, 331] on input "[PERSON_NAME]" at bounding box center [386, 352] width 193 height 42
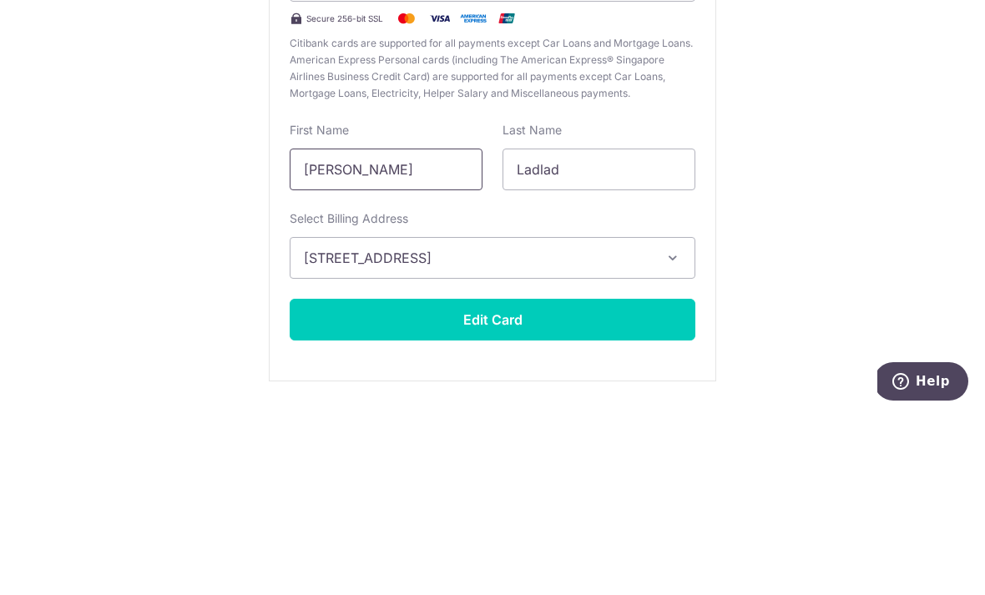
type input "[PERSON_NAME]"
click at [662, 420] on button "[STREET_ADDRESS]" at bounding box center [493, 441] width 406 height 42
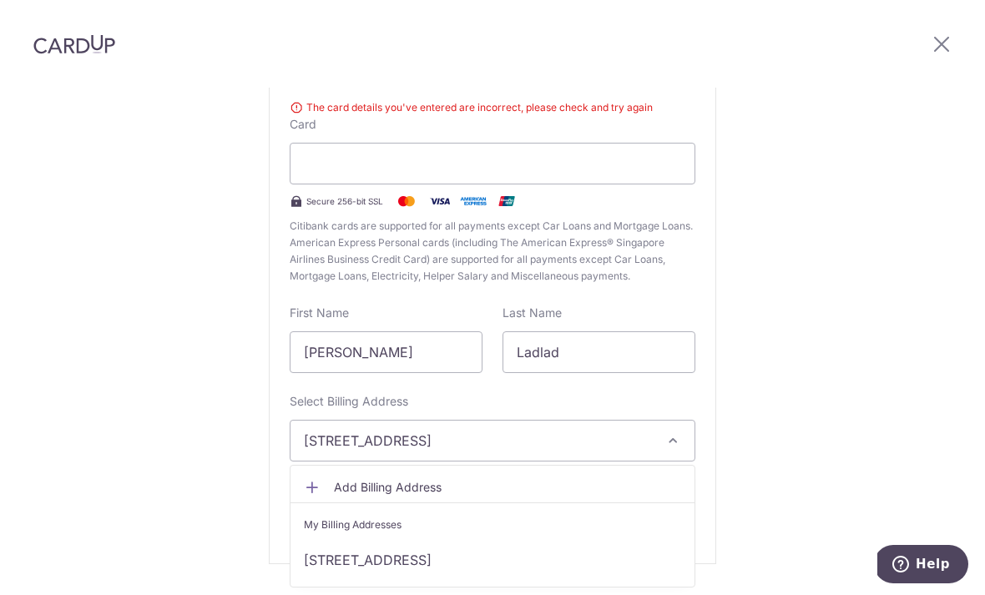
click at [172, 337] on div at bounding box center [492, 297] width 985 height 595
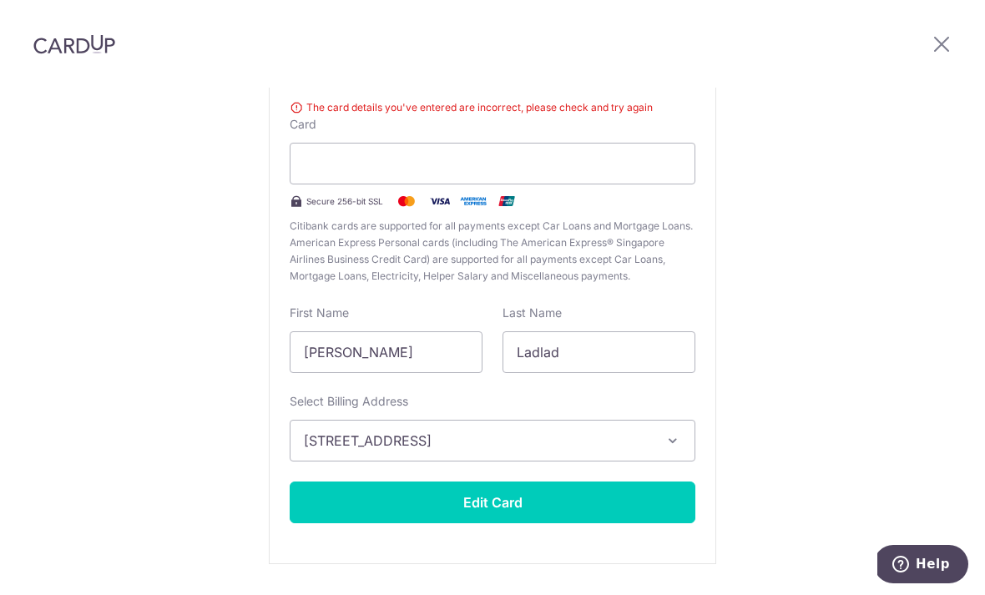
click at [372, 482] on button "Edit Card" at bounding box center [493, 503] width 406 height 42
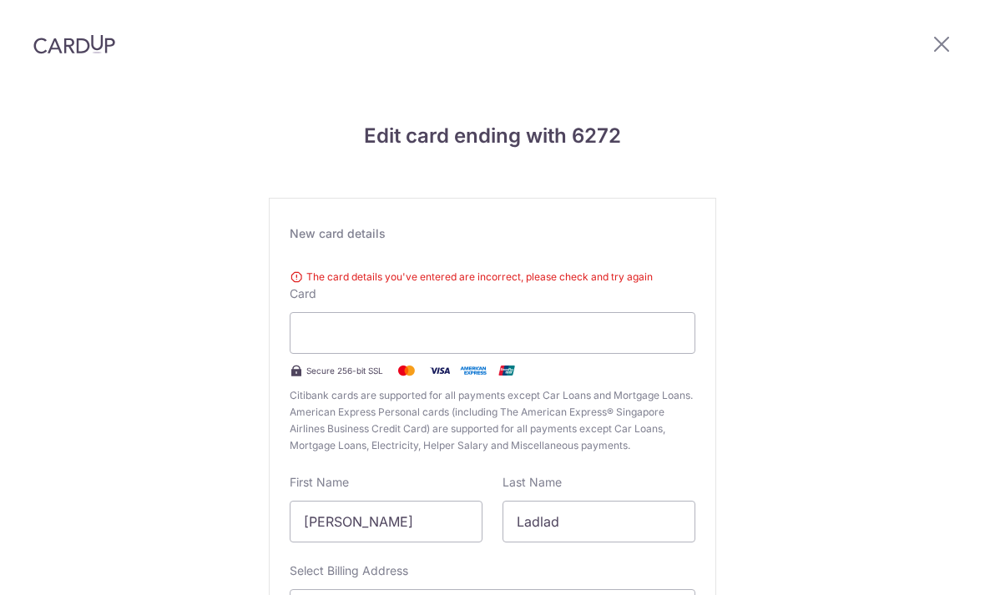
scroll to position [170, 0]
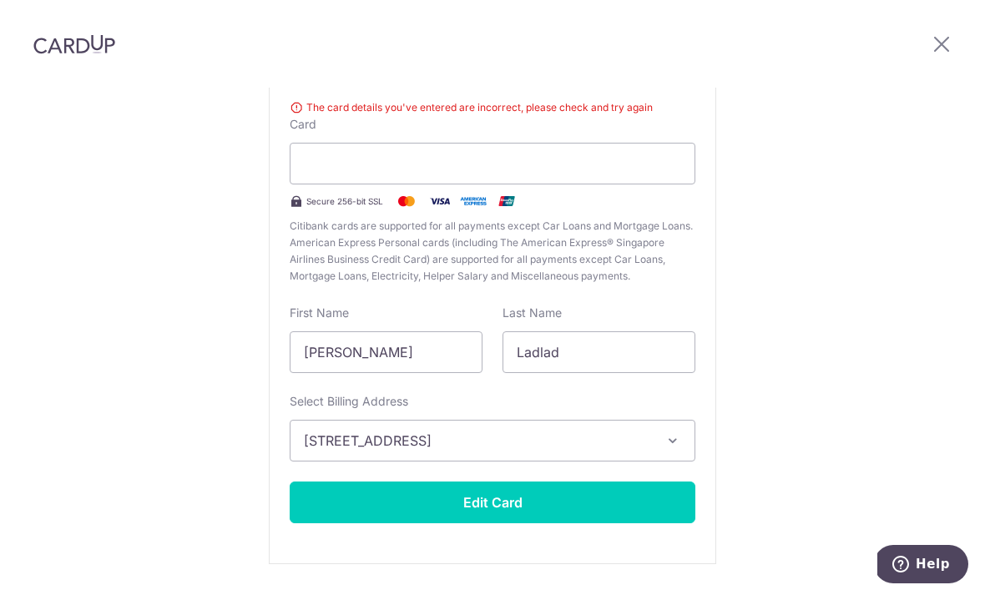
click at [414, 431] on span "[STREET_ADDRESS]" at bounding box center [477, 441] width 347 height 20
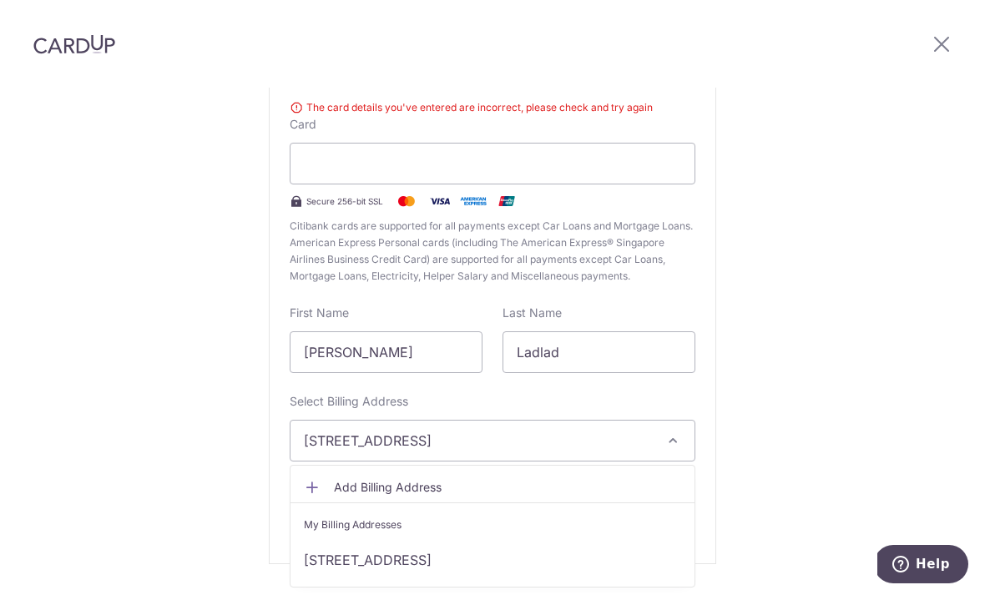
click at [346, 124] on div at bounding box center [492, 297] width 985 height 595
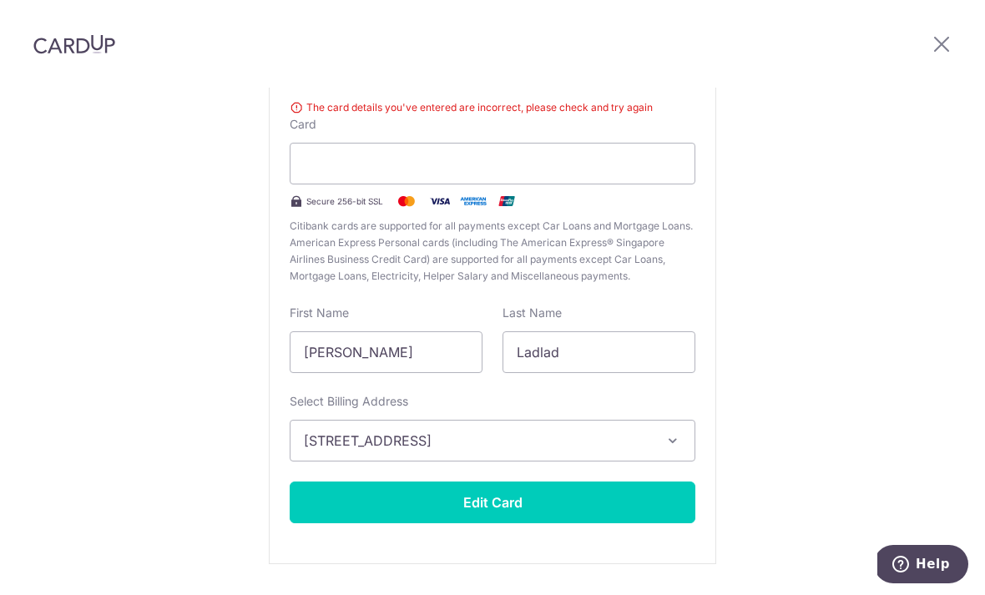
click at [354, 143] on div at bounding box center [493, 164] width 406 height 42
click at [340, 331] on input "[PERSON_NAME]" at bounding box center [386, 352] width 193 height 42
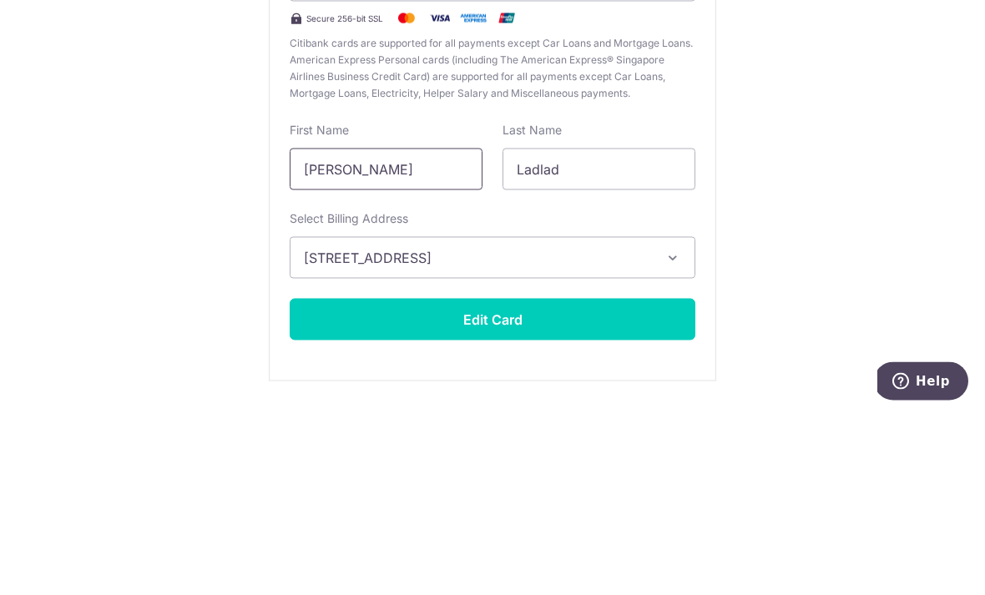
click at [394, 331] on input "[PERSON_NAME]" at bounding box center [386, 352] width 193 height 42
type input "J"
type input "Beatrice"
click at [531, 331] on input "Ladlad" at bounding box center [599, 352] width 193 height 42
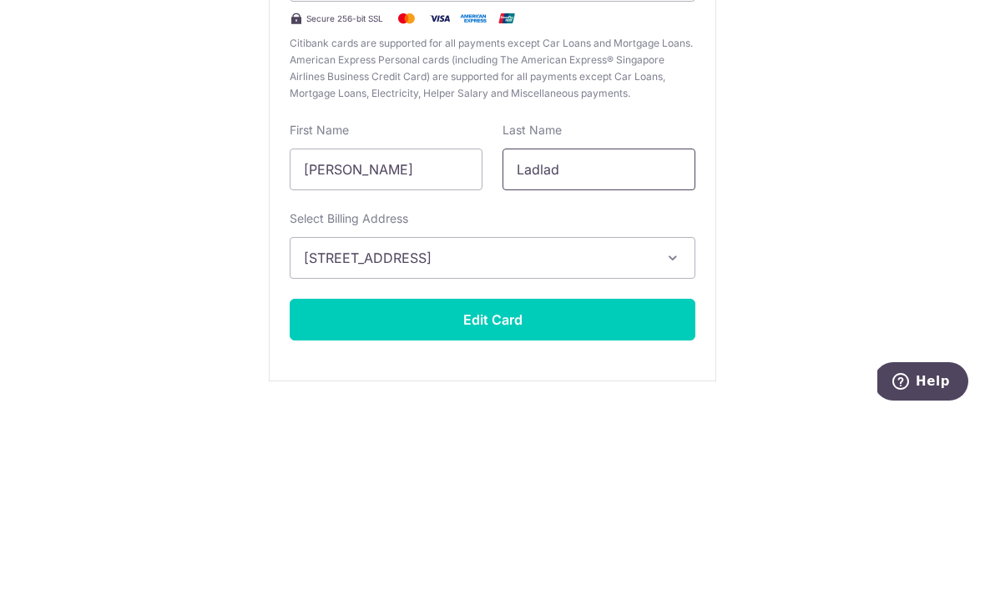
click at [535, 331] on input "Ladlad" at bounding box center [599, 352] width 193 height 42
click at [537, 331] on input "Ladlad" at bounding box center [599, 352] width 193 height 42
type input "Koh"
click at [493, 482] on button "Edit Card" at bounding box center [493, 503] width 406 height 42
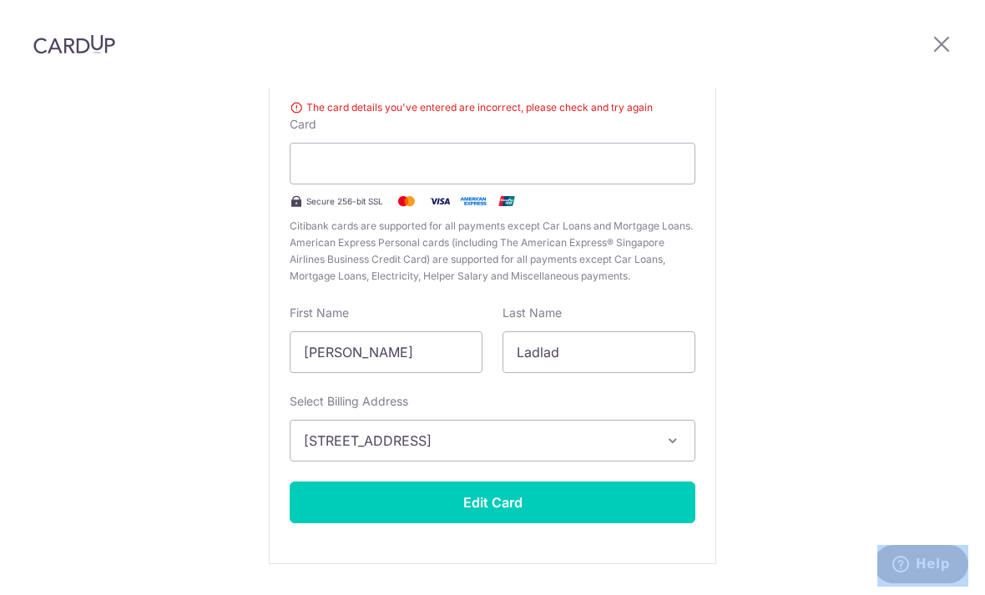
click at [13, 529] on div "Edit card ending with 6272 New card details The card details you've entered are…" at bounding box center [492, 280] width 985 height 725
click at [43, 509] on div "Edit card ending with 6272 New card details The card details you've entered are…" at bounding box center [492, 280] width 985 height 725
click at [16, 537] on div "Edit card ending with 6272 New card details The card details you've entered are…" at bounding box center [492, 280] width 985 height 725
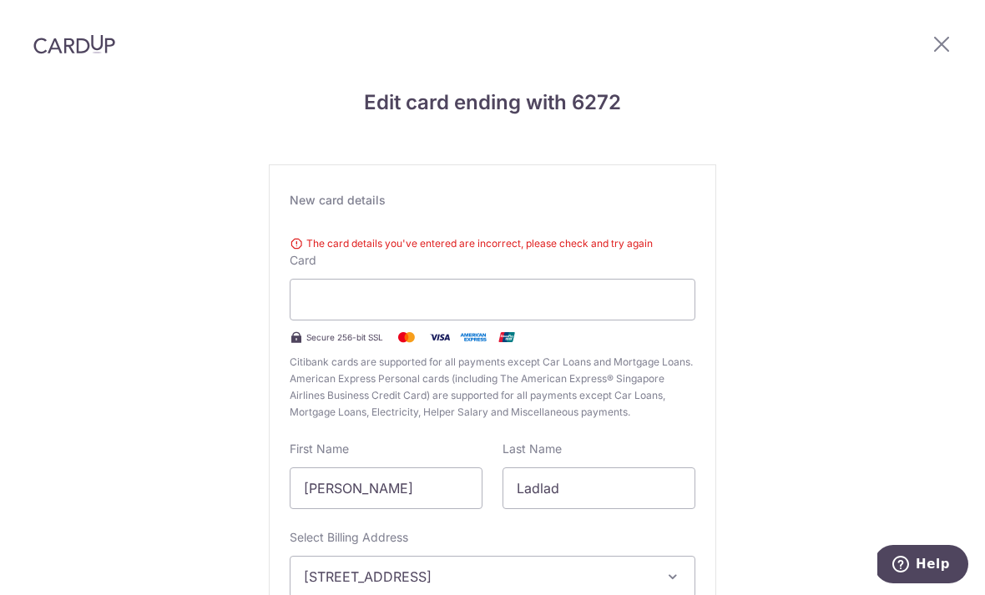
scroll to position [42, 0]
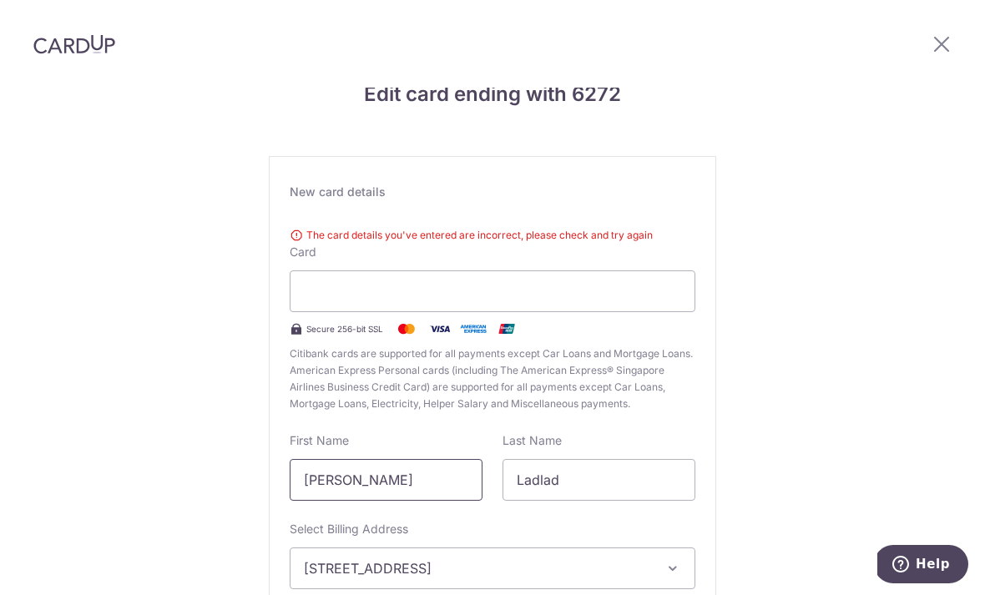
click at [409, 459] on input "[PERSON_NAME]" at bounding box center [386, 480] width 193 height 42
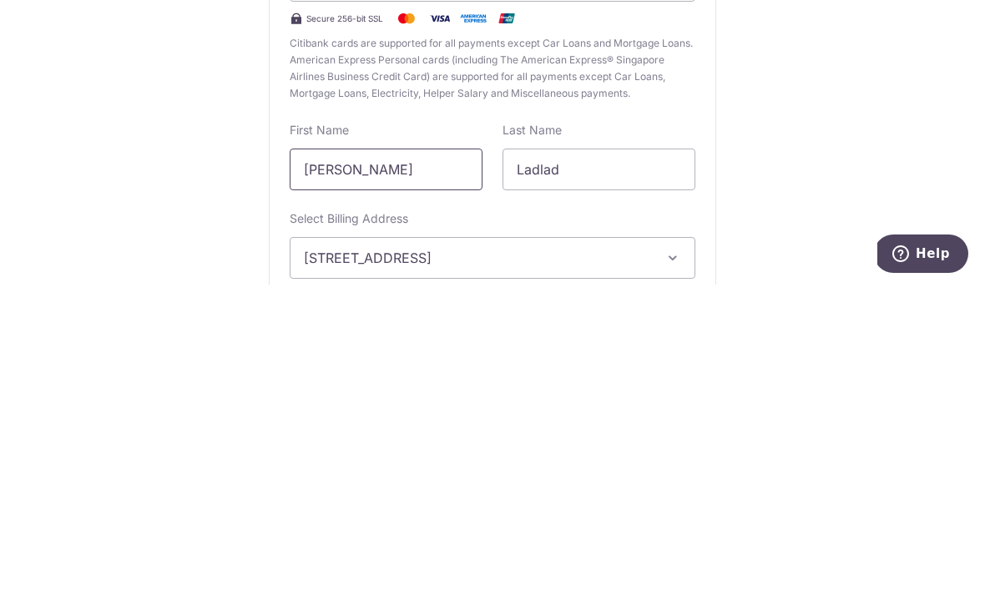
type input "[PERSON_NAME]"
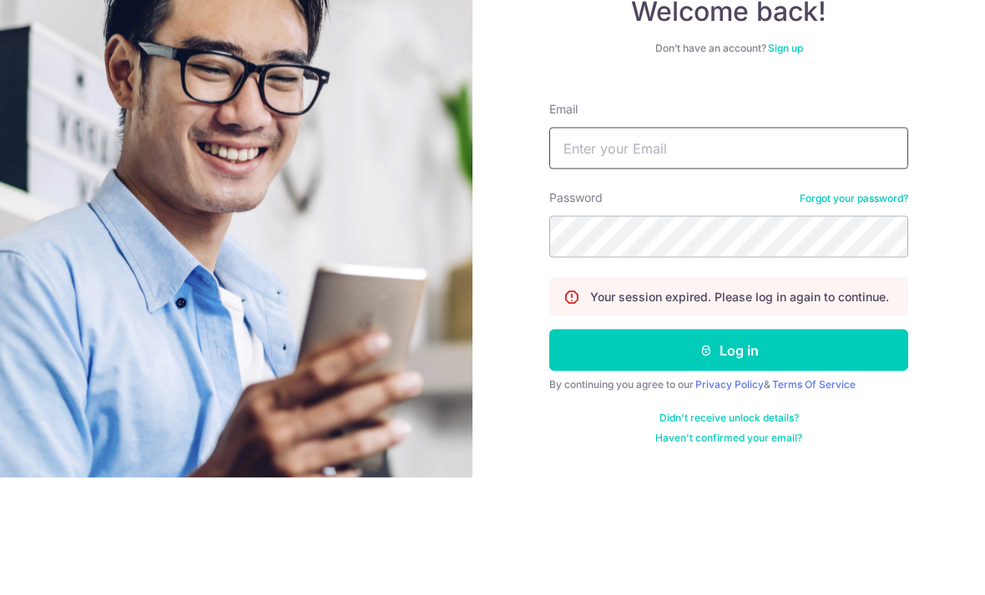
type input "[EMAIL_ADDRESS][DOMAIN_NAME]"
click at [729, 447] on button "Log in" at bounding box center [728, 468] width 359 height 42
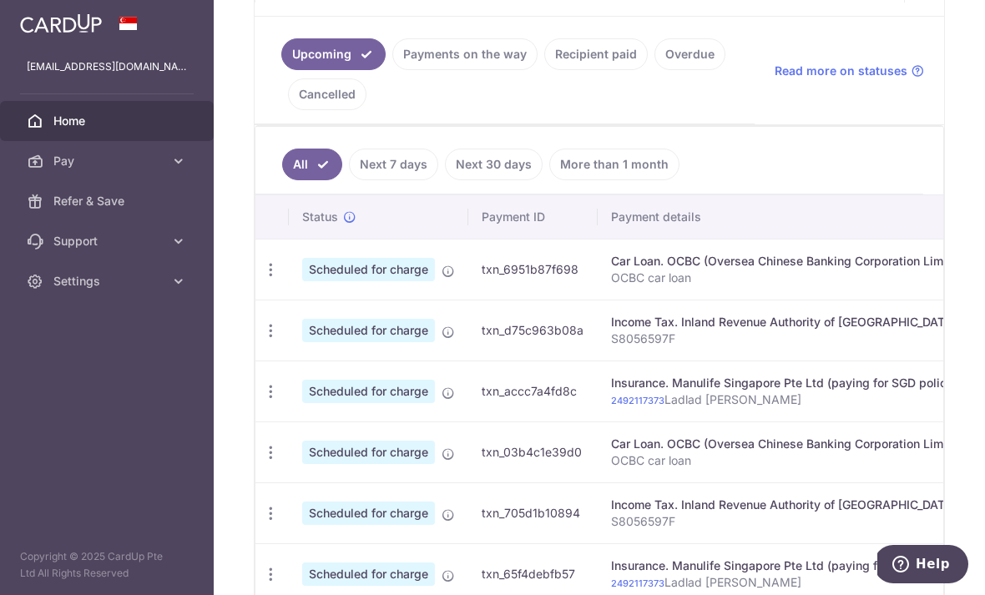
click at [0, 0] on icon "button" at bounding box center [0, 0] width 0 height 0
click at [73, 288] on span "Settings" at bounding box center [108, 281] width 110 height 17
click at [63, 169] on span "Pay" at bounding box center [108, 161] width 110 height 17
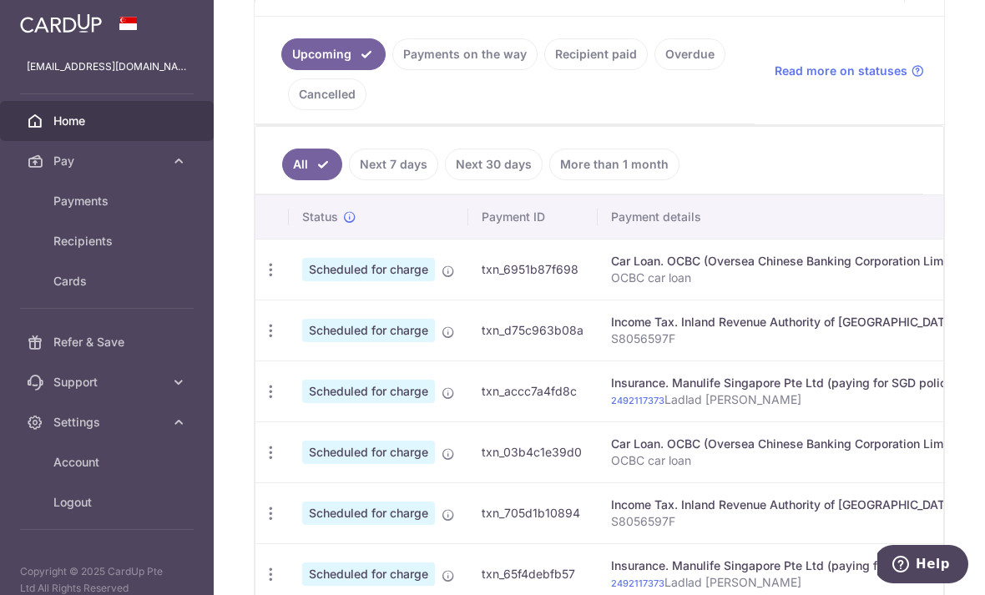
click at [74, 294] on link "Cards" at bounding box center [107, 281] width 214 height 40
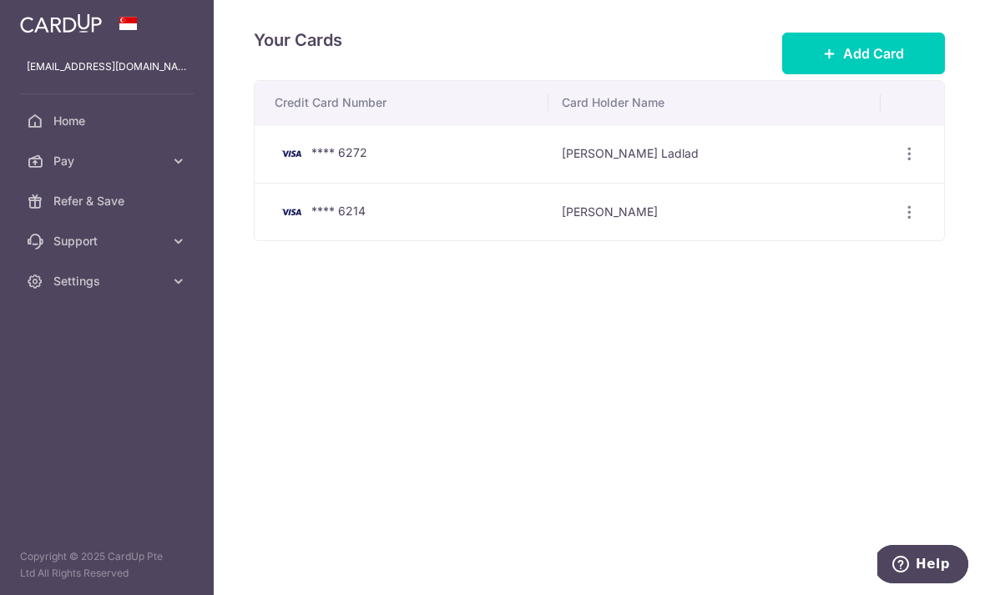
click at [902, 163] on icon "button" at bounding box center [910, 154] width 18 height 18
click at [822, 210] on span "View/Edit" at bounding box center [854, 200] width 114 height 20
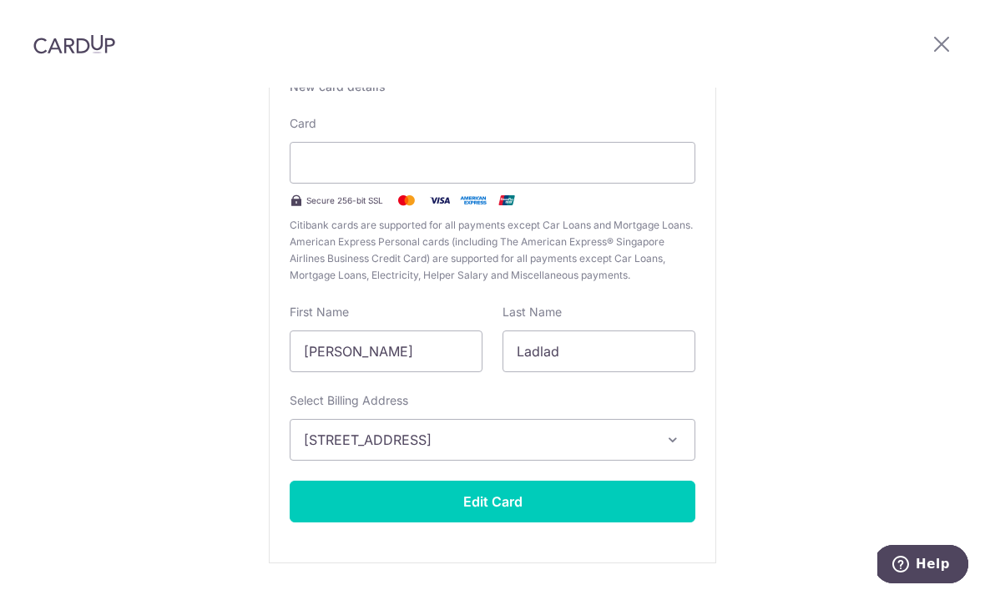
scroll to position [146, 0]
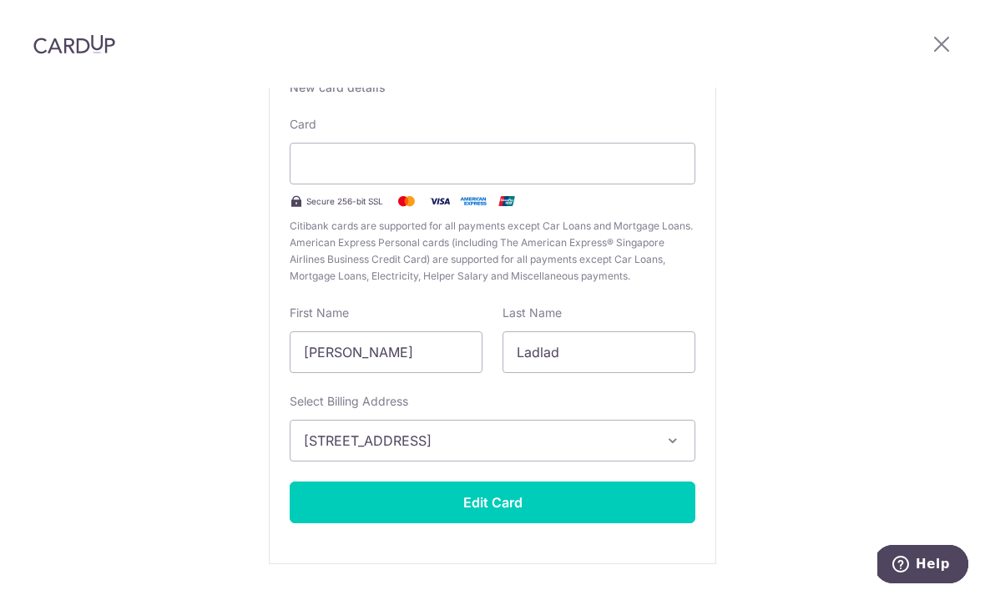
click at [348, 482] on button "Edit Card" at bounding box center [493, 503] width 406 height 42
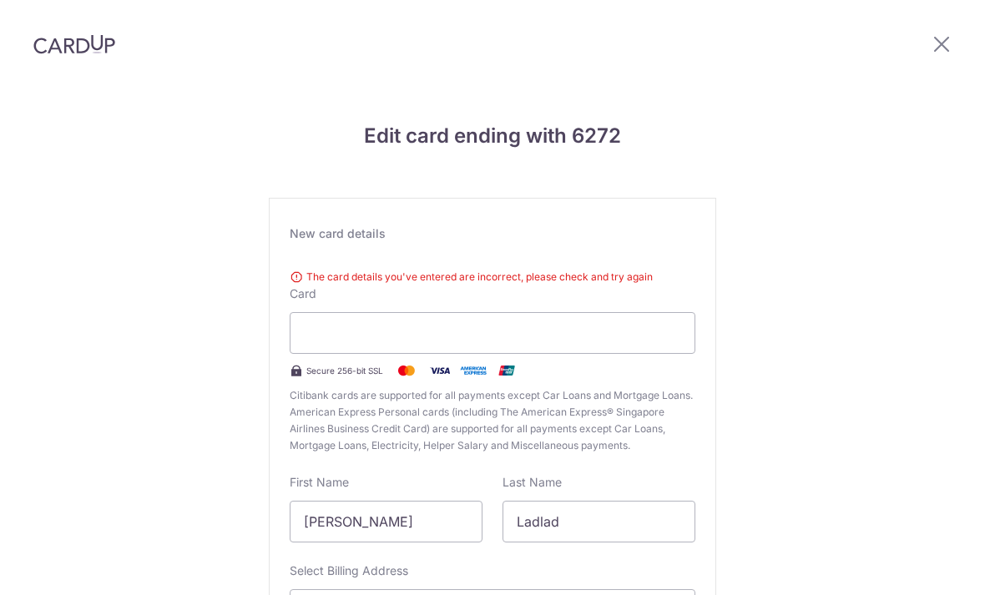
scroll to position [170, 0]
